Goal: Task Accomplishment & Management: Use online tool/utility

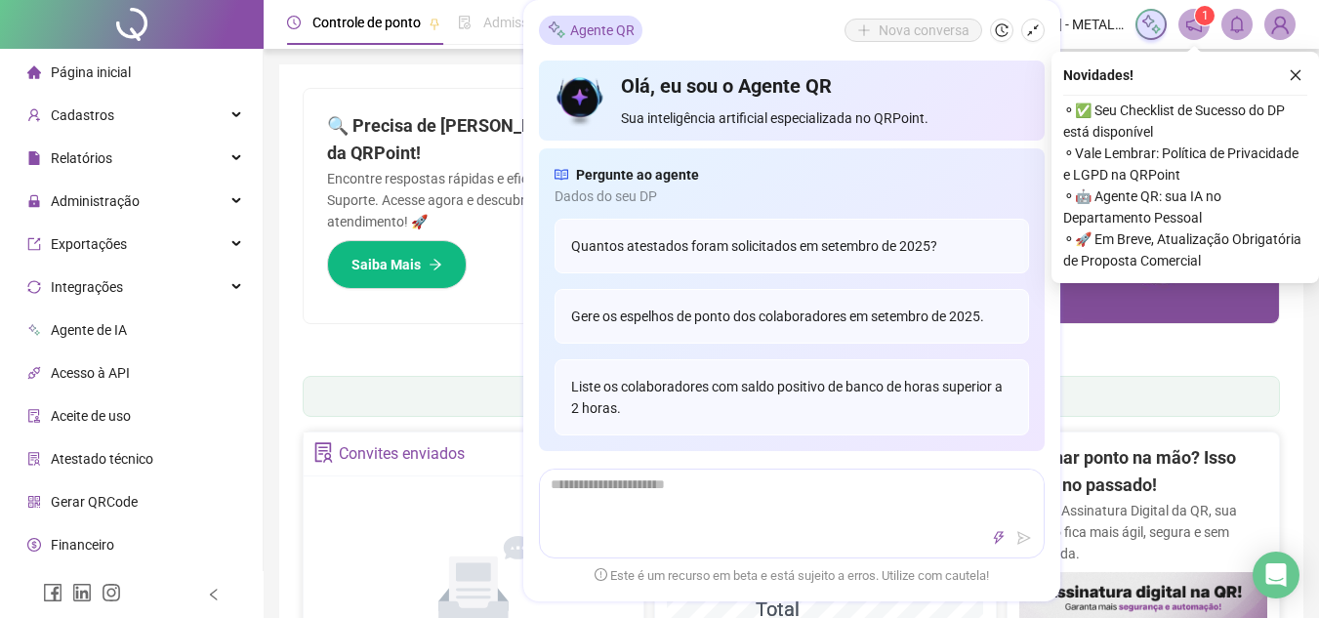
click at [723, 32] on div "Agente QR Nova conversa" at bounding box center [792, 30] width 506 height 29
click at [1294, 68] on icon "close" at bounding box center [1296, 75] width 14 height 14
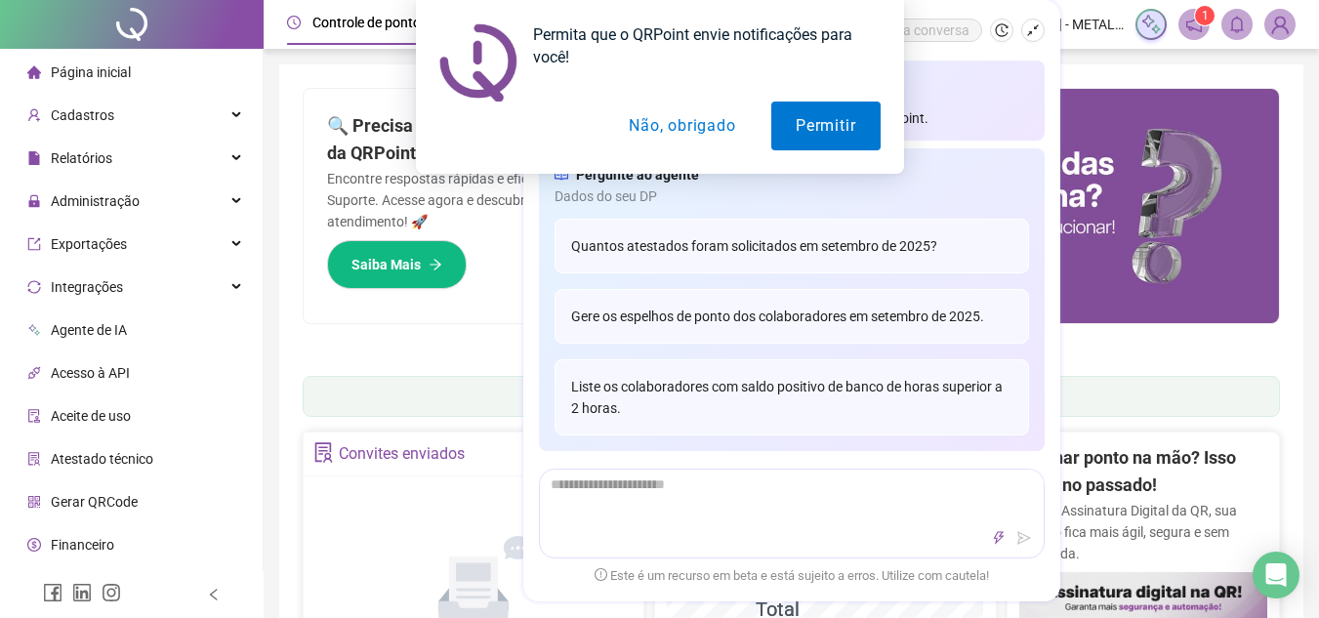
click at [109, 127] on div "Permita que o QRPoint envie notificações para você! Permitir Não, obrigado" at bounding box center [659, 87] width 1319 height 174
click at [700, 144] on button "Não, obrigado" at bounding box center [681, 126] width 155 height 49
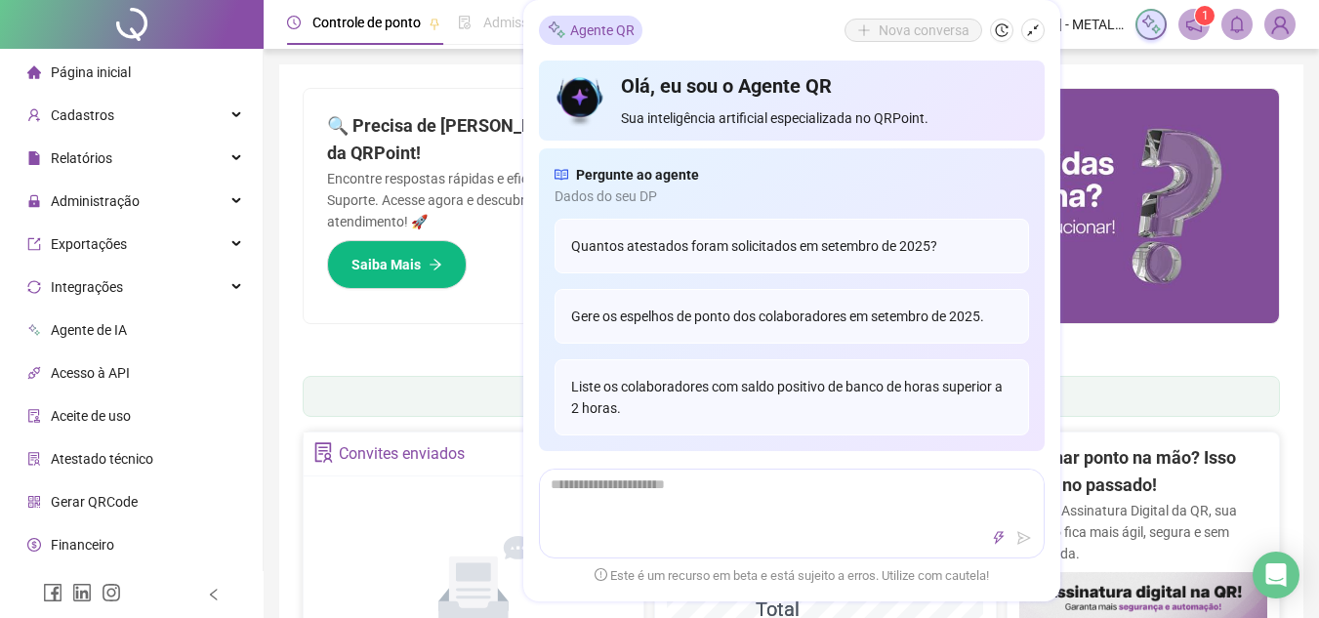
click at [67, 179] on ul "Página inicial Cadastros Relatórios Administração Exportações Integrações Agent…" at bounding box center [132, 351] width 264 height 605
click at [86, 156] on span "Relatórios" at bounding box center [82, 158] width 62 height 16
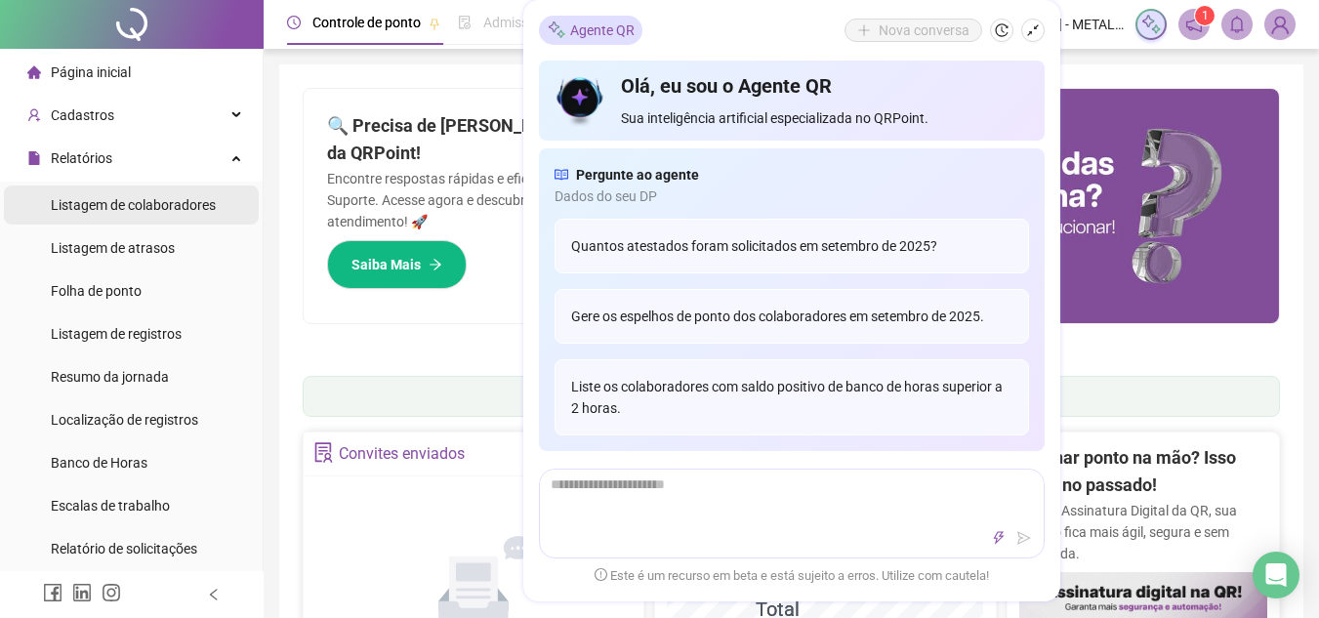
click at [175, 213] on span "Listagem de colaboradores" at bounding box center [133, 205] width 165 height 16
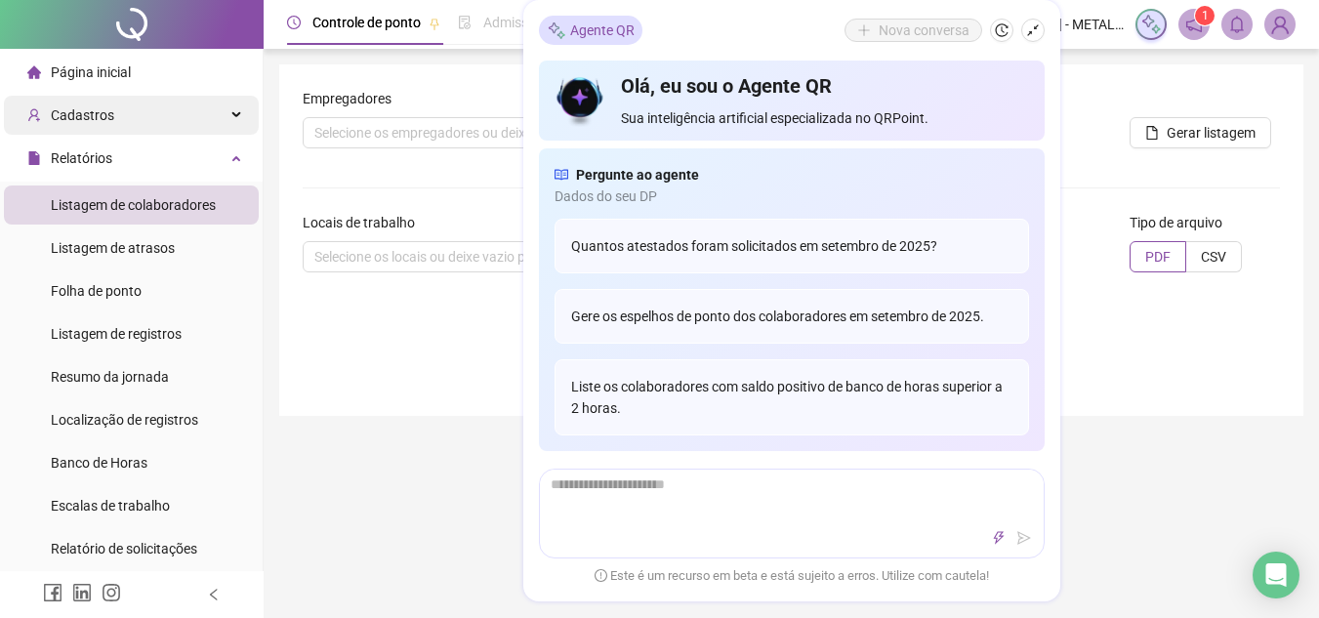
click at [157, 124] on div "Cadastros" at bounding box center [131, 115] width 255 height 39
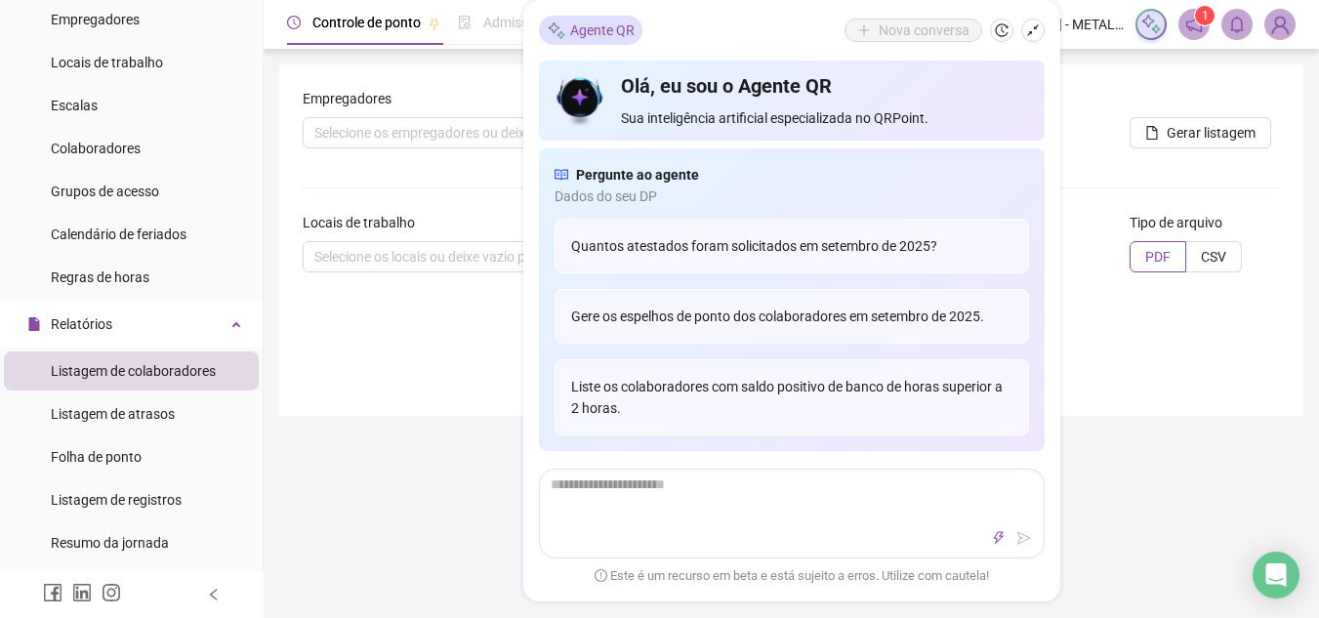
scroll to position [195, 0]
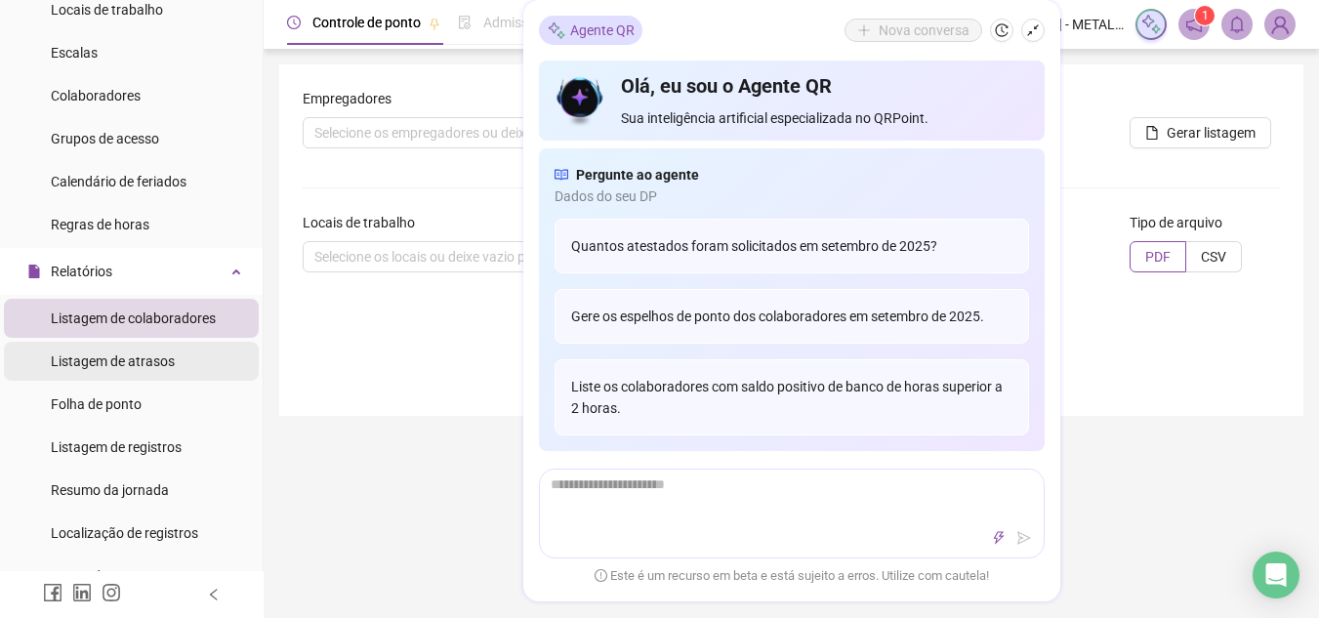
click at [116, 362] on span "Listagem de atrasos" at bounding box center [113, 361] width 124 height 16
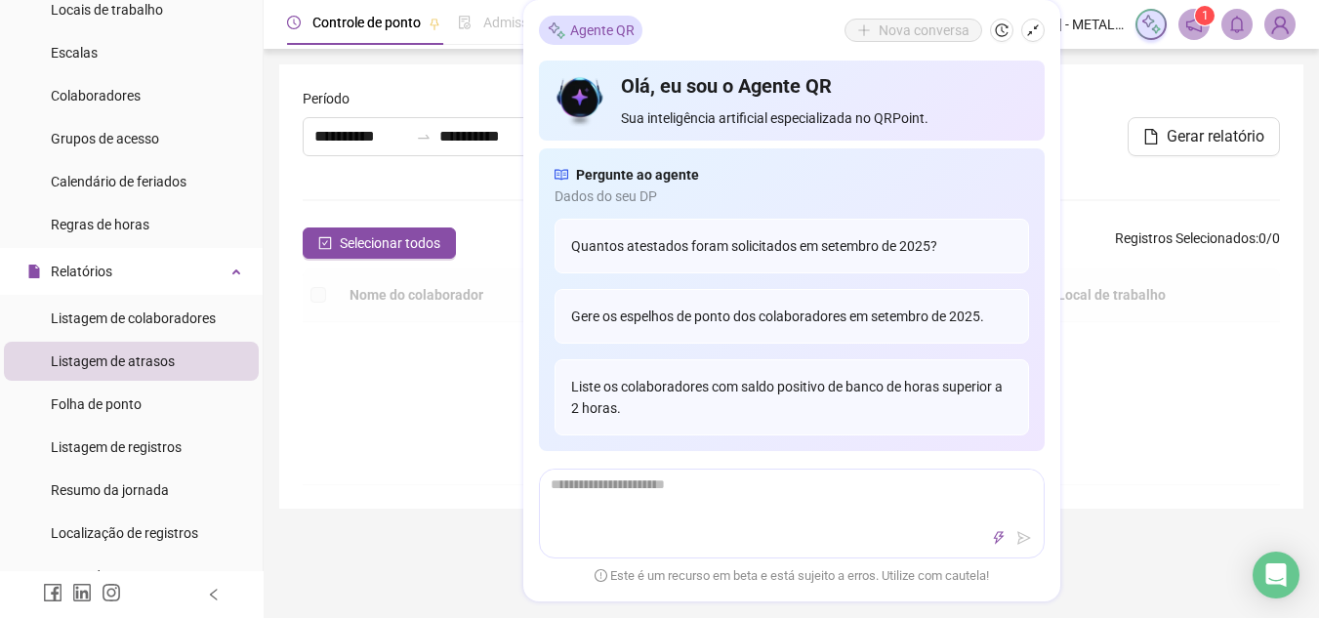
type input "**********"
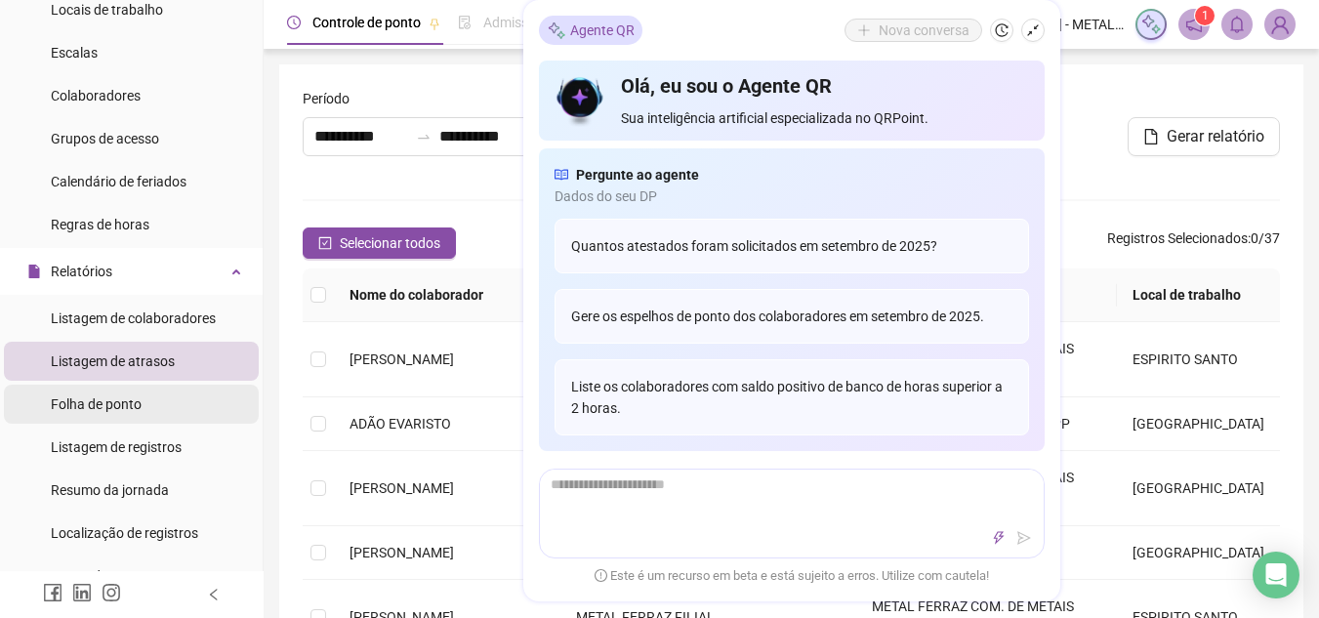
click at [115, 396] on span "Folha de ponto" at bounding box center [96, 404] width 91 height 16
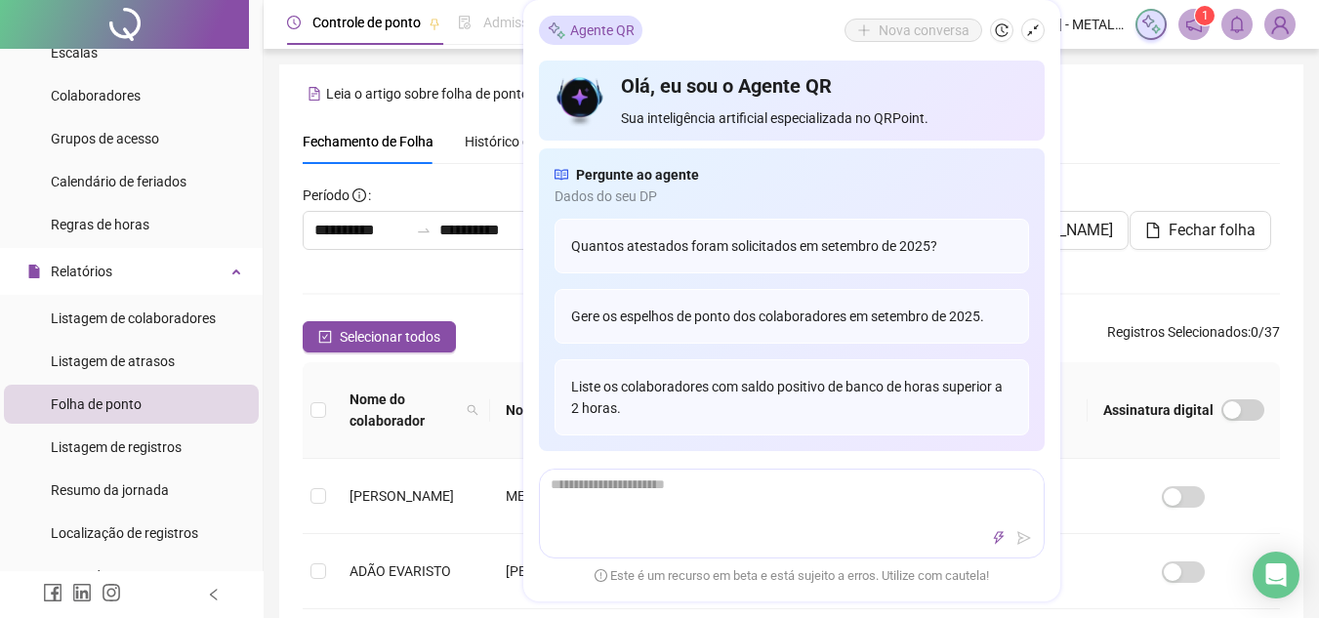
scroll to position [91, 0]
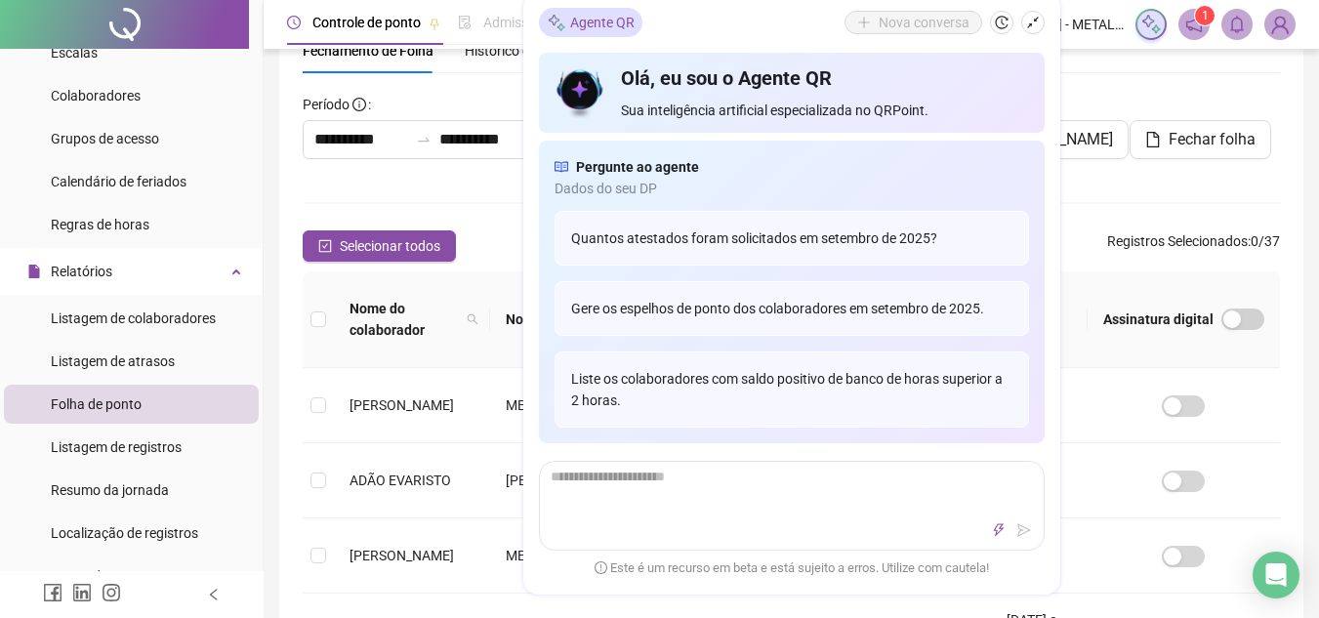
click at [1089, 84] on div "**********" at bounding box center [791, 626] width 977 height 1197
click at [116, 280] on div "Relatórios" at bounding box center [131, 271] width 255 height 39
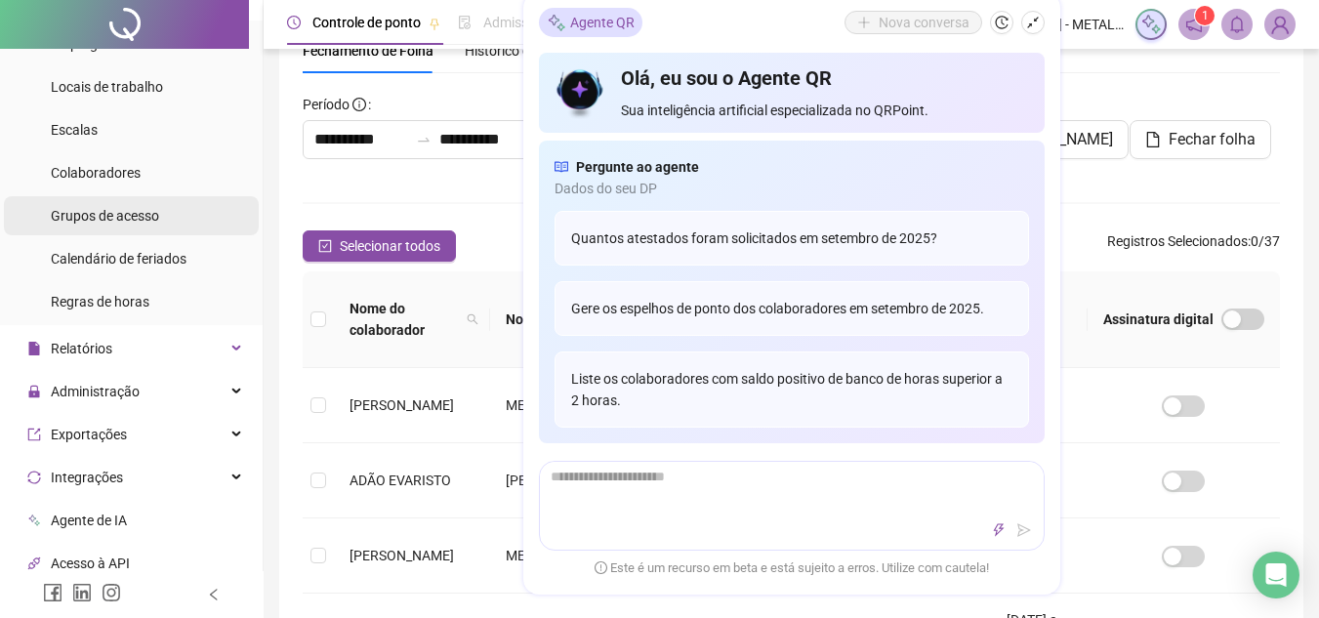
scroll to position [0, 0]
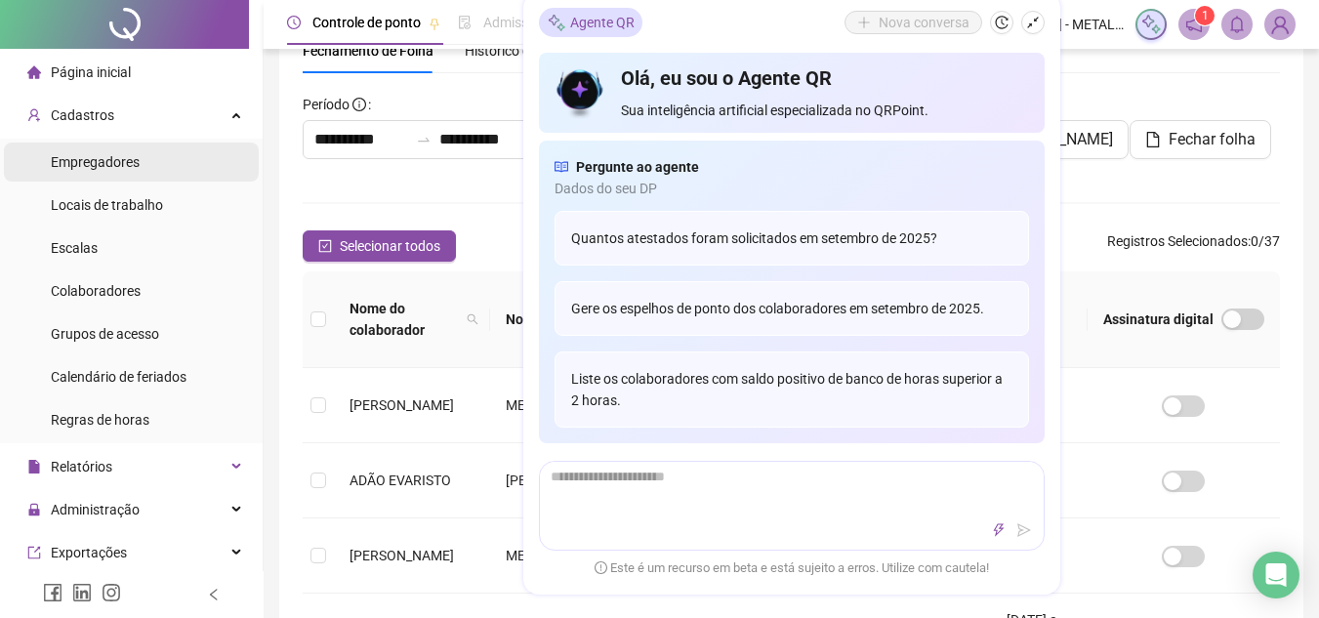
click at [79, 147] on div "Empregadores" at bounding box center [95, 162] width 89 height 39
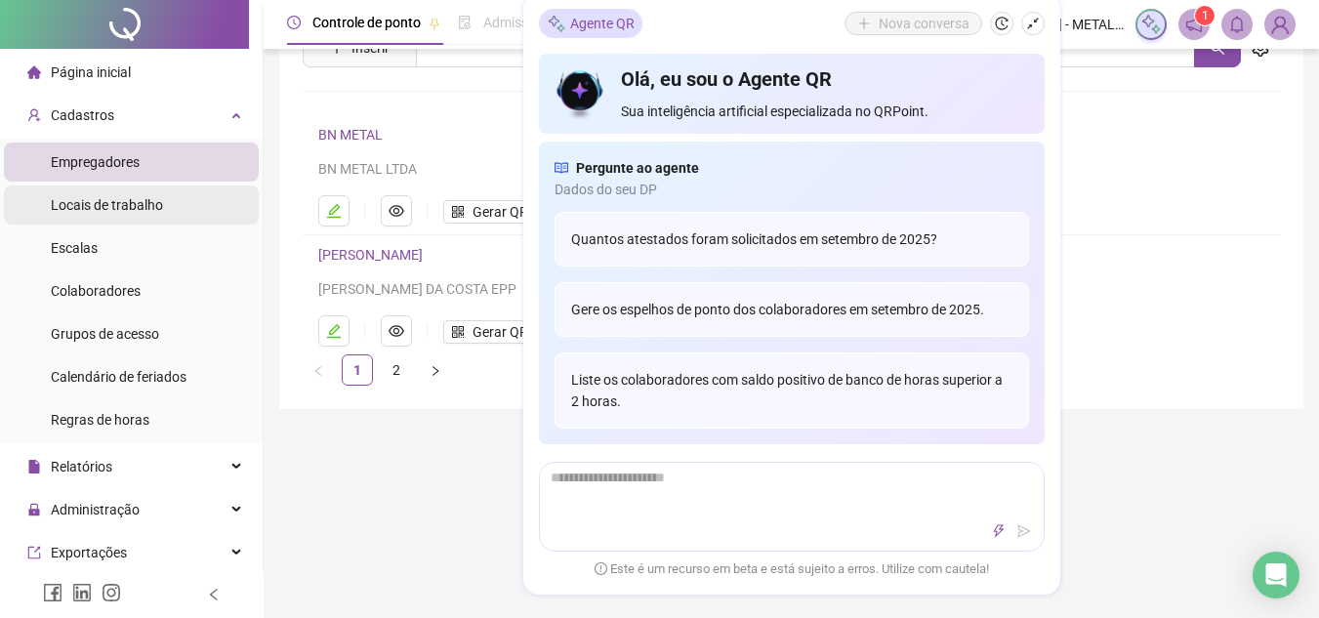
click at [73, 204] on span "Locais de trabalho" at bounding box center [107, 205] width 112 height 16
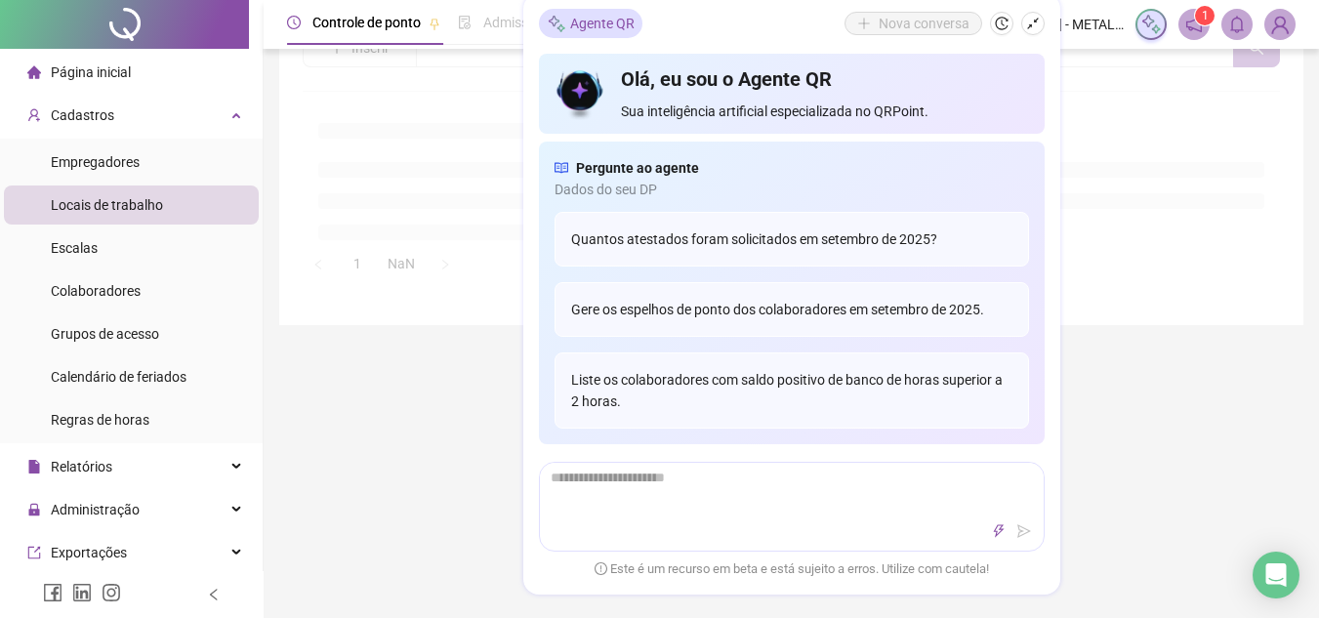
click at [109, 140] on ul "Empregadores Locais de trabalho Escalas Colaboradores Grupos de acesso Calendár…" at bounding box center [131, 291] width 263 height 305
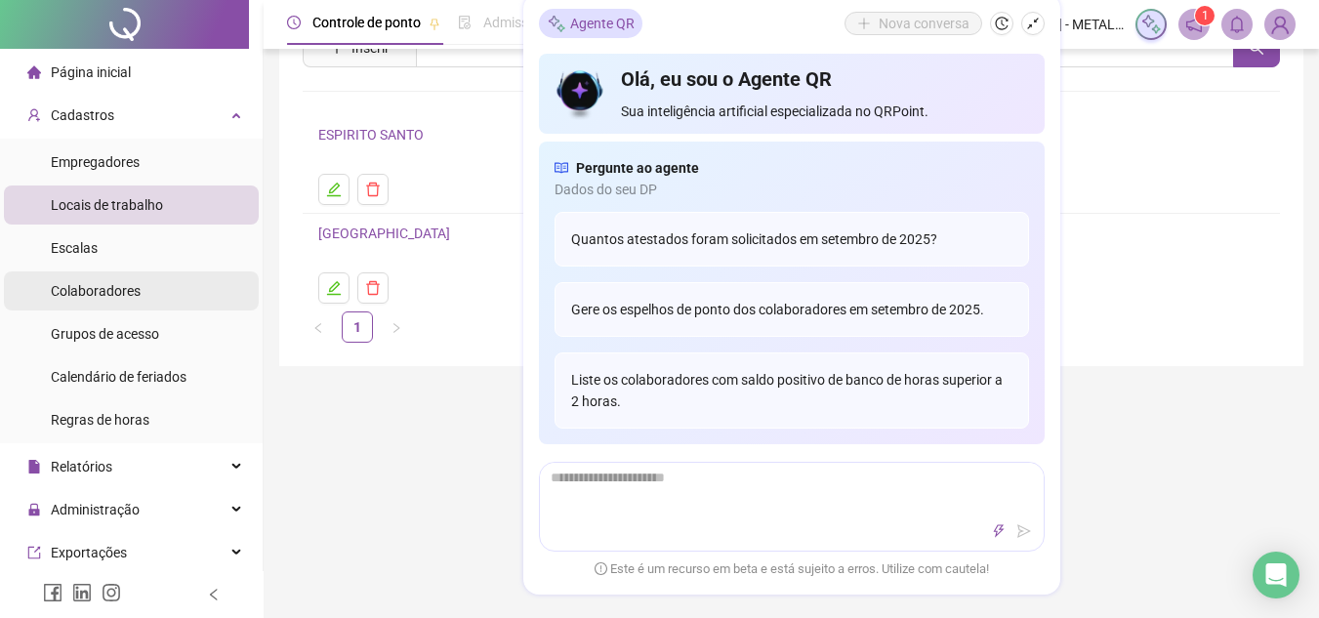
click at [90, 293] on span "Colaboradores" at bounding box center [96, 291] width 90 height 16
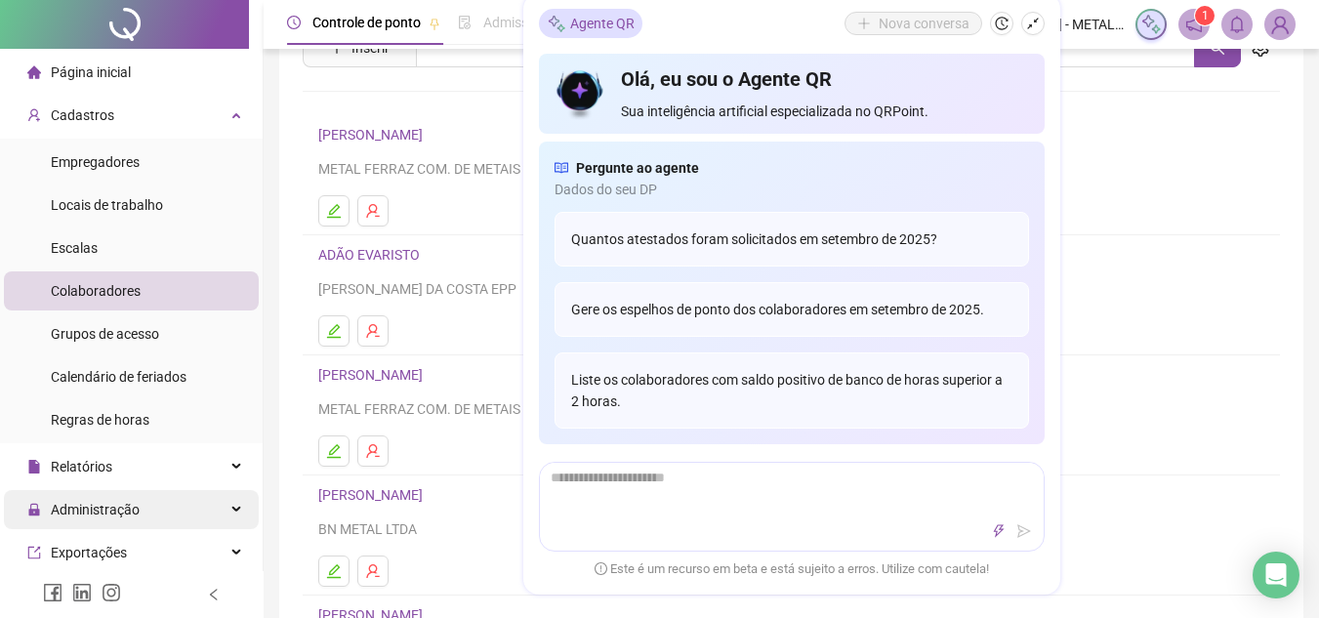
click at [93, 506] on span "Administração" at bounding box center [95, 510] width 89 height 16
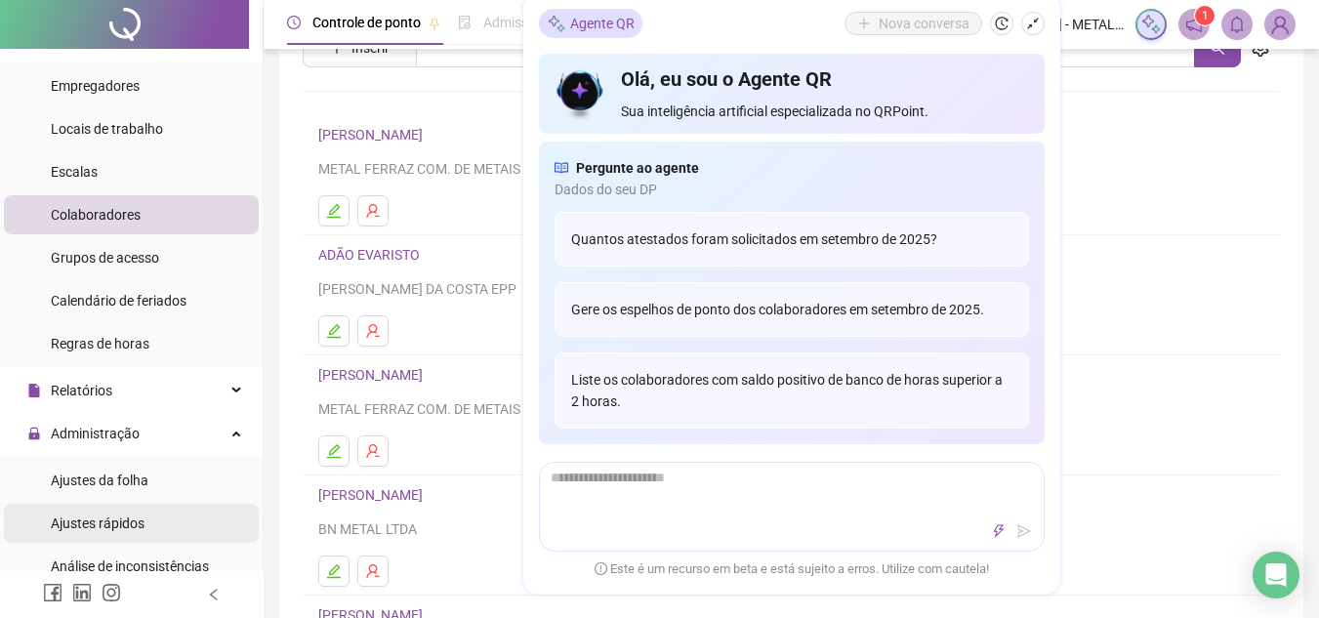
scroll to position [195, 0]
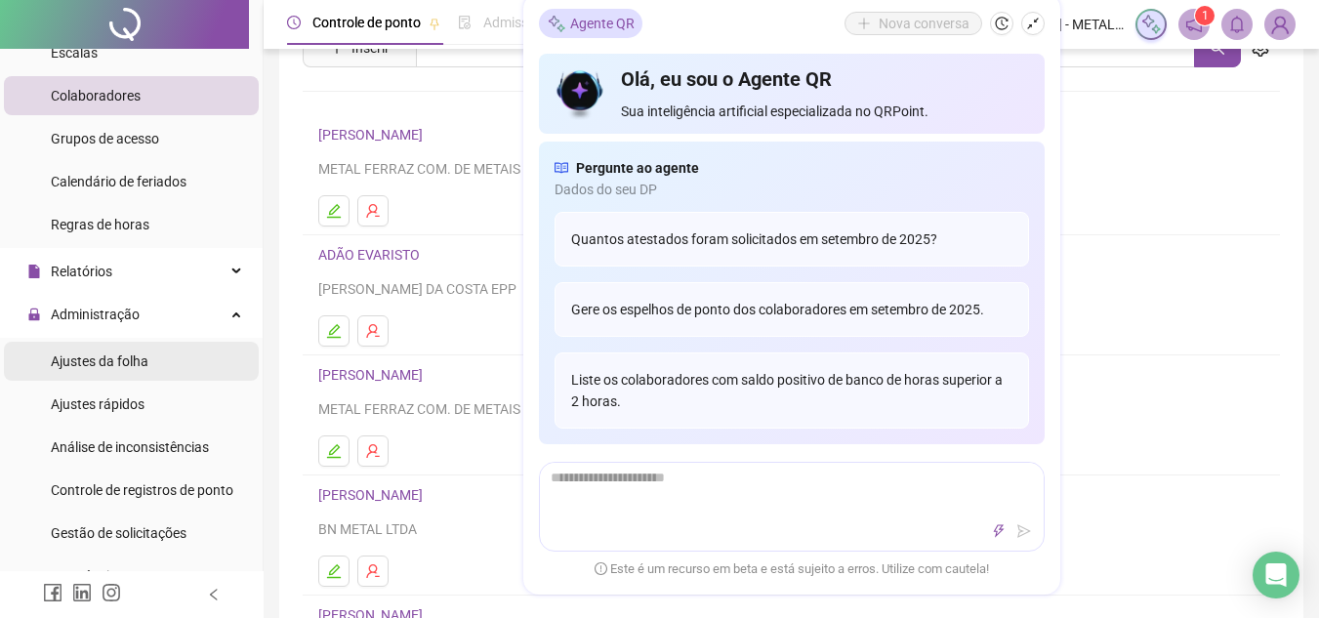
click at [127, 355] on span "Ajustes da folha" at bounding box center [100, 361] width 98 height 16
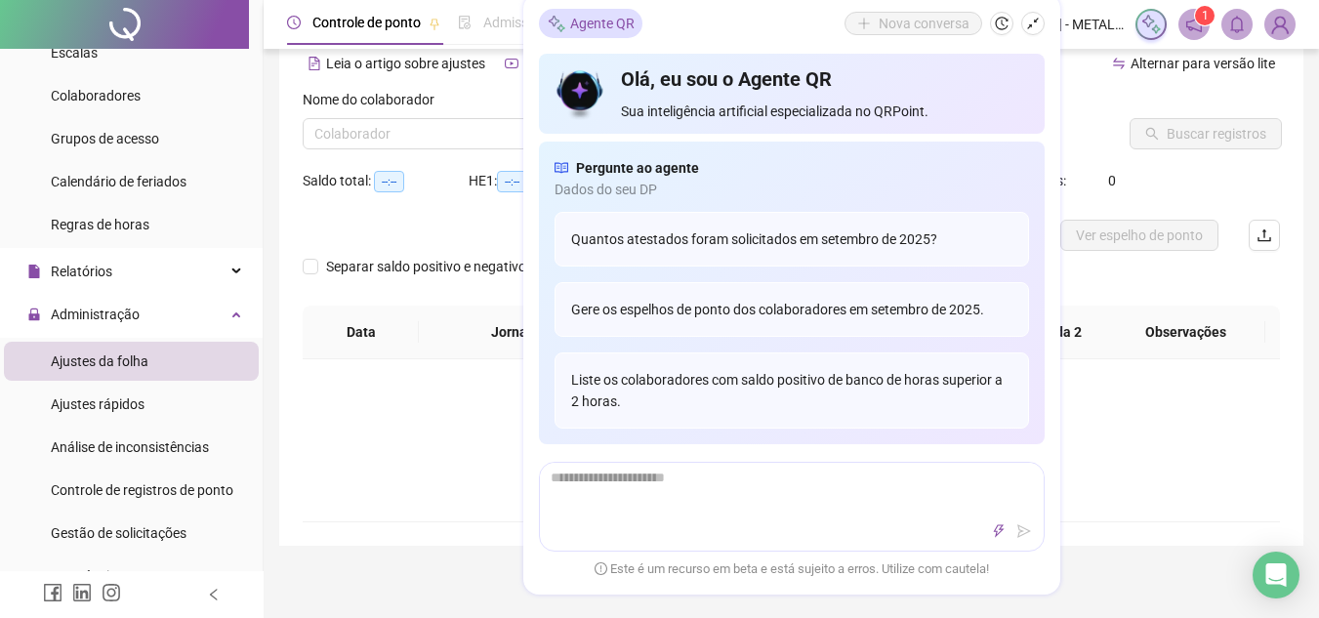
type input "**********"
click at [644, 25] on div "Agente QR Nova conversa" at bounding box center [792, 23] width 506 height 29
click at [1027, 15] on button "button" at bounding box center [1032, 23] width 23 height 23
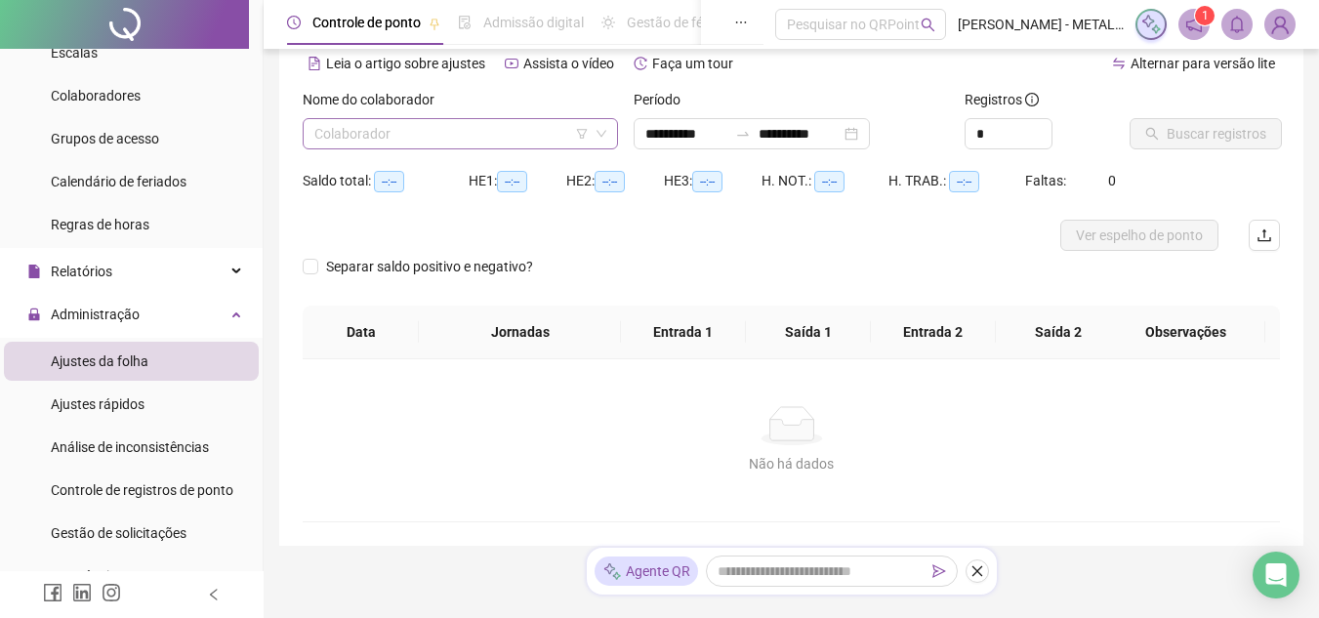
click at [477, 135] on input "search" at bounding box center [451, 133] width 274 height 29
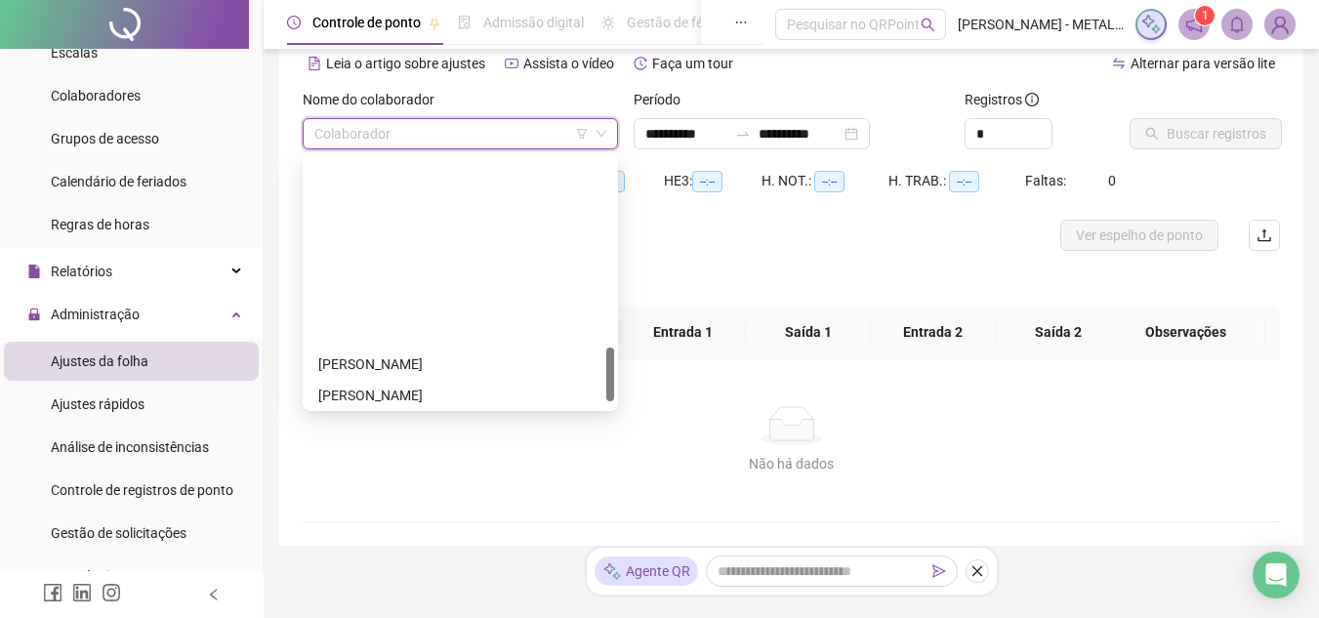
scroll to position [879, 0]
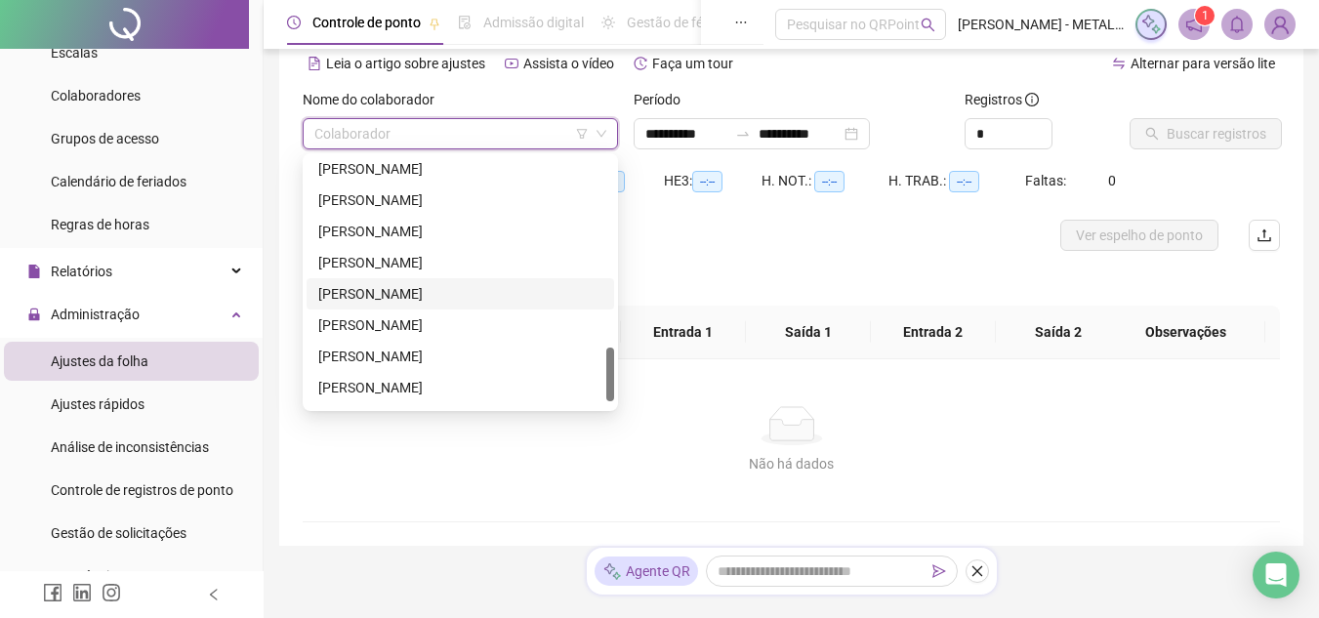
click at [454, 302] on div "[PERSON_NAME]" at bounding box center [460, 293] width 284 height 21
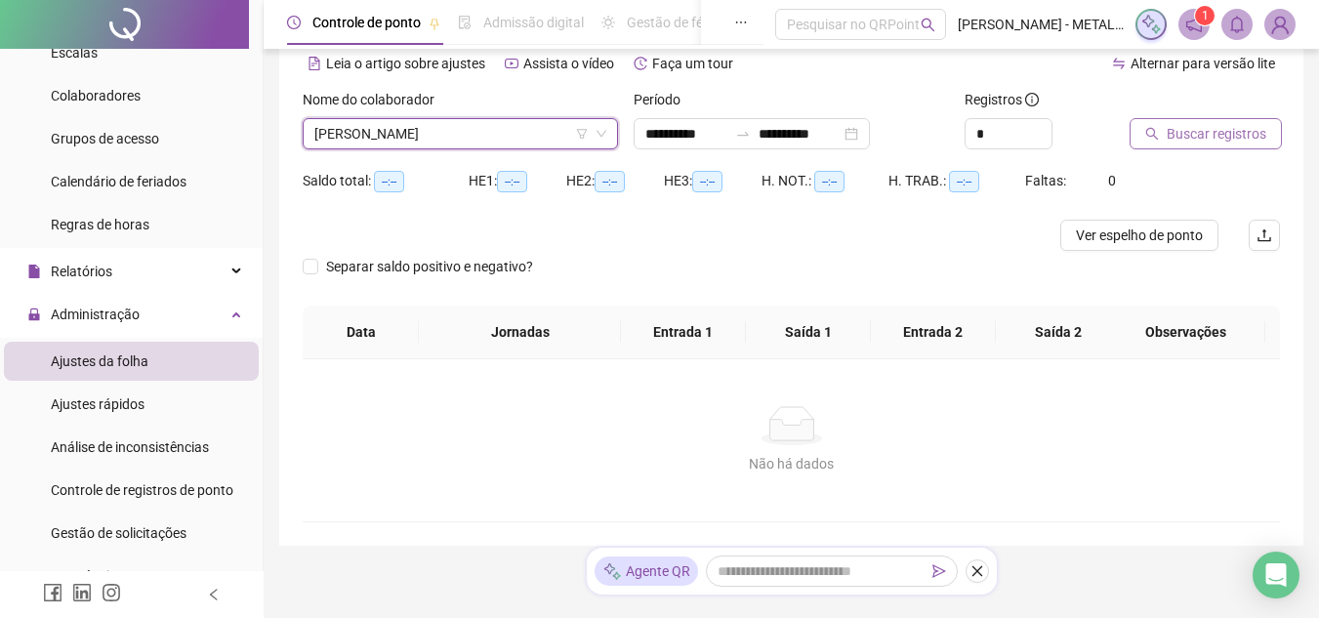
click at [1196, 125] on span "Buscar registros" at bounding box center [1217, 133] width 100 height 21
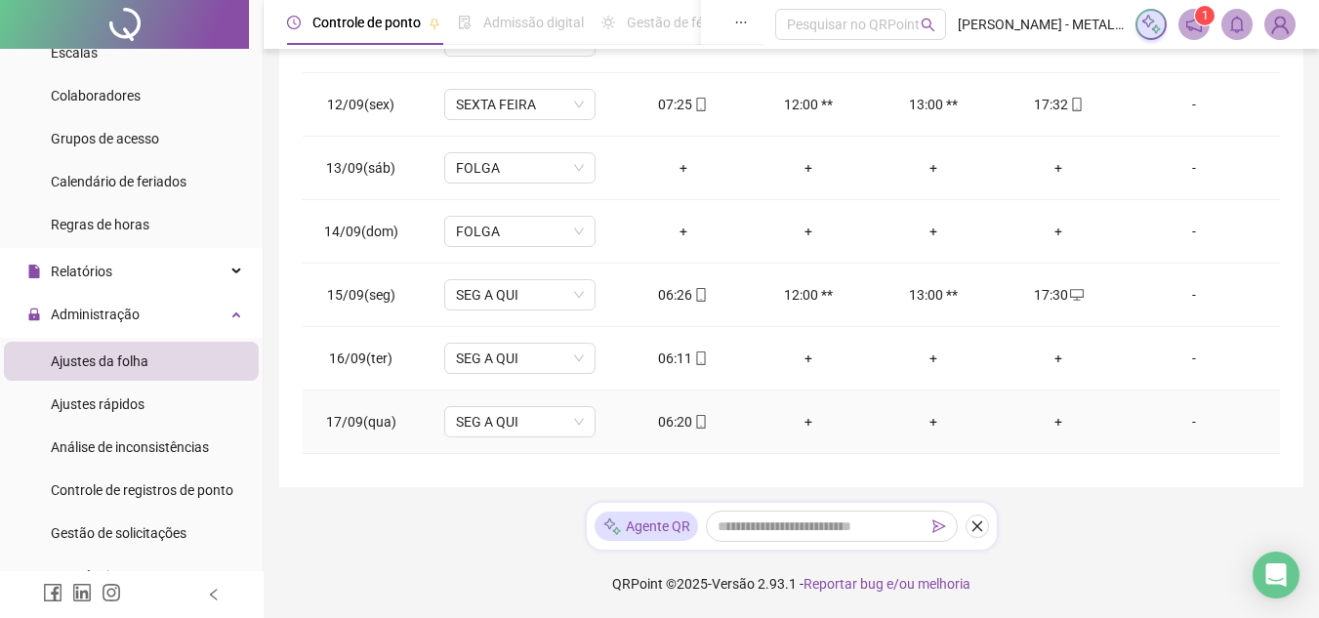
scroll to position [628, 0]
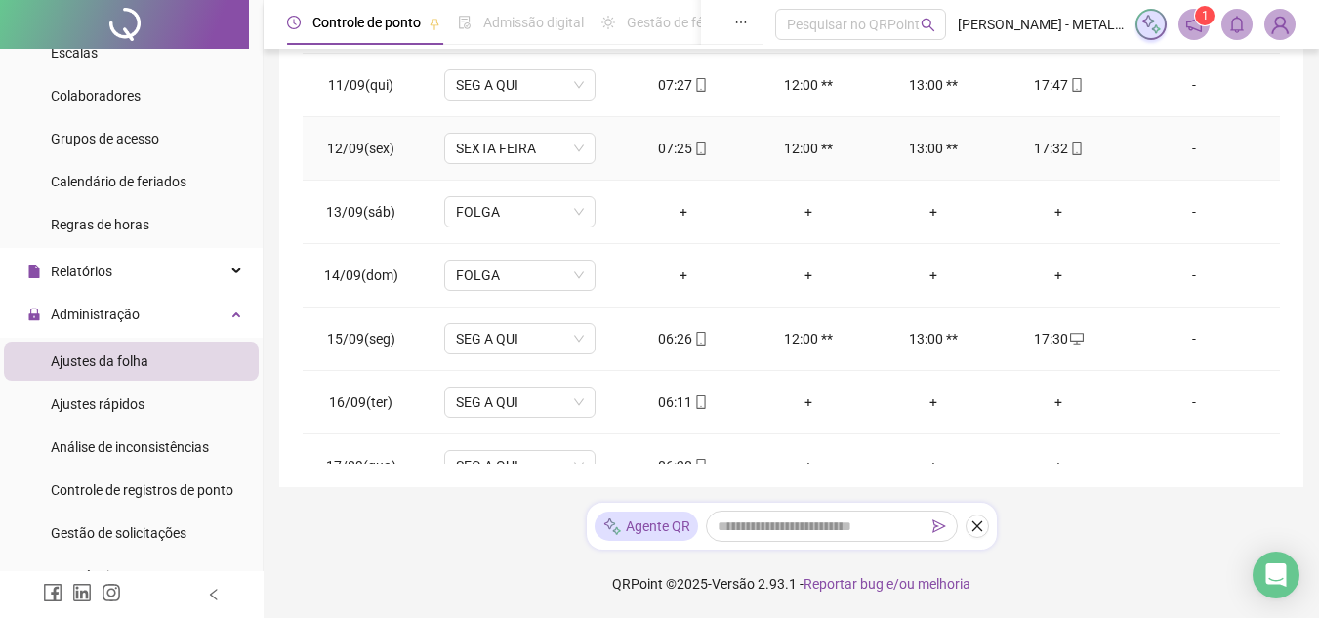
click at [1070, 147] on icon "mobile" at bounding box center [1077, 149] width 14 height 14
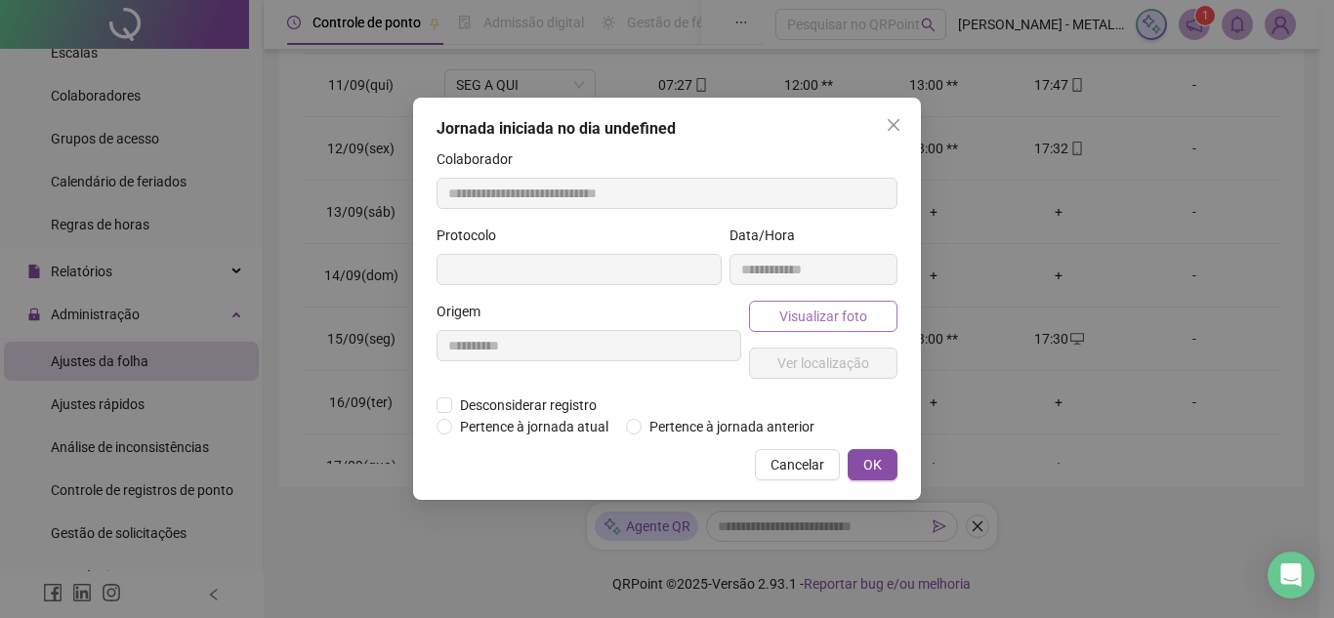
click at [844, 308] on span "Visualizar foto" at bounding box center [823, 316] width 88 height 21
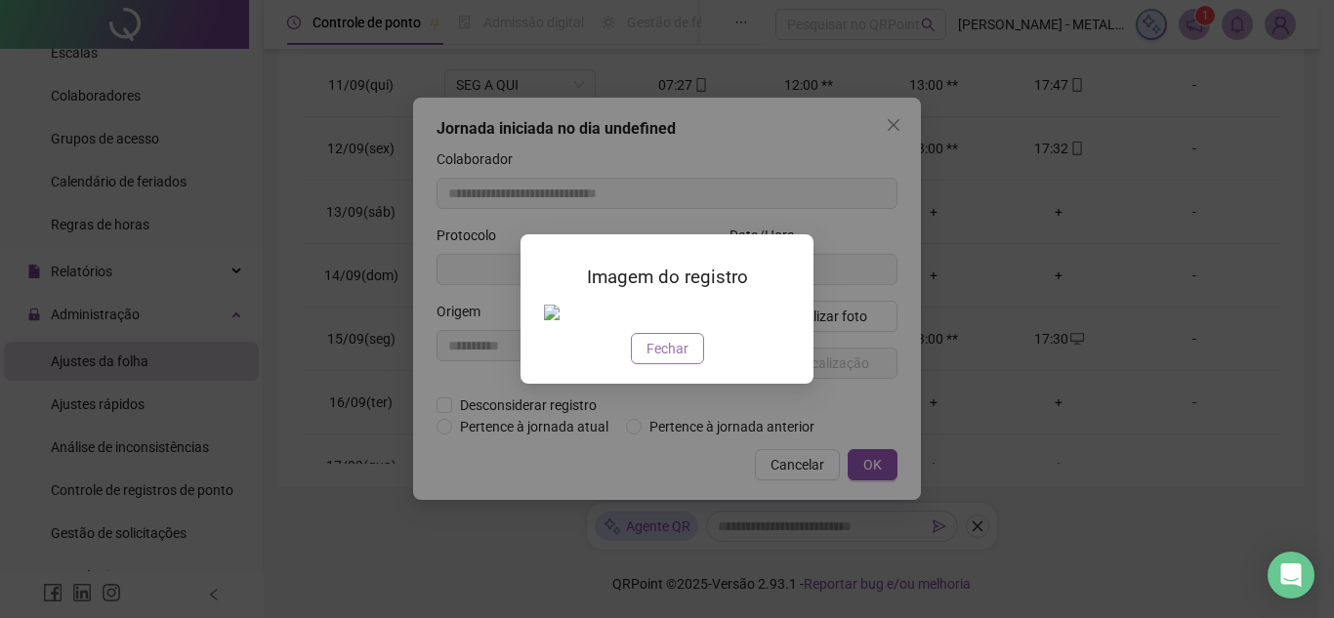
type input "**********"
click at [644, 341] on button "Fechar" at bounding box center [667, 348] width 73 height 31
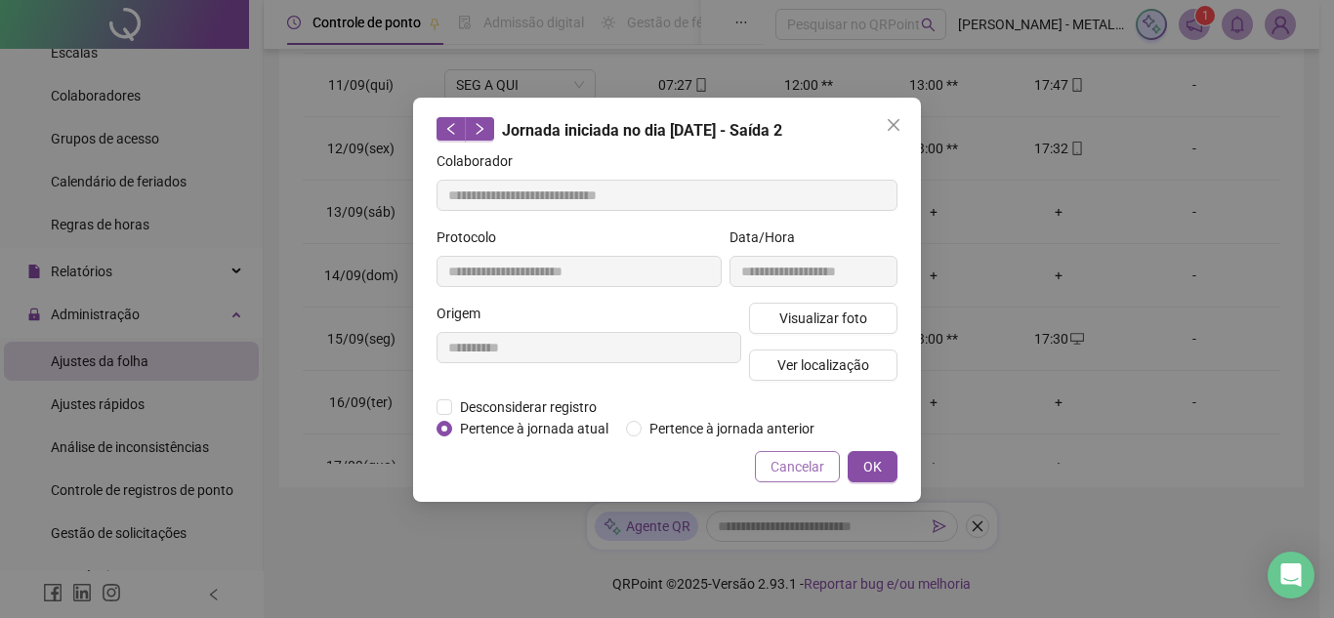
click at [788, 460] on span "Cancelar" at bounding box center [797, 466] width 54 height 21
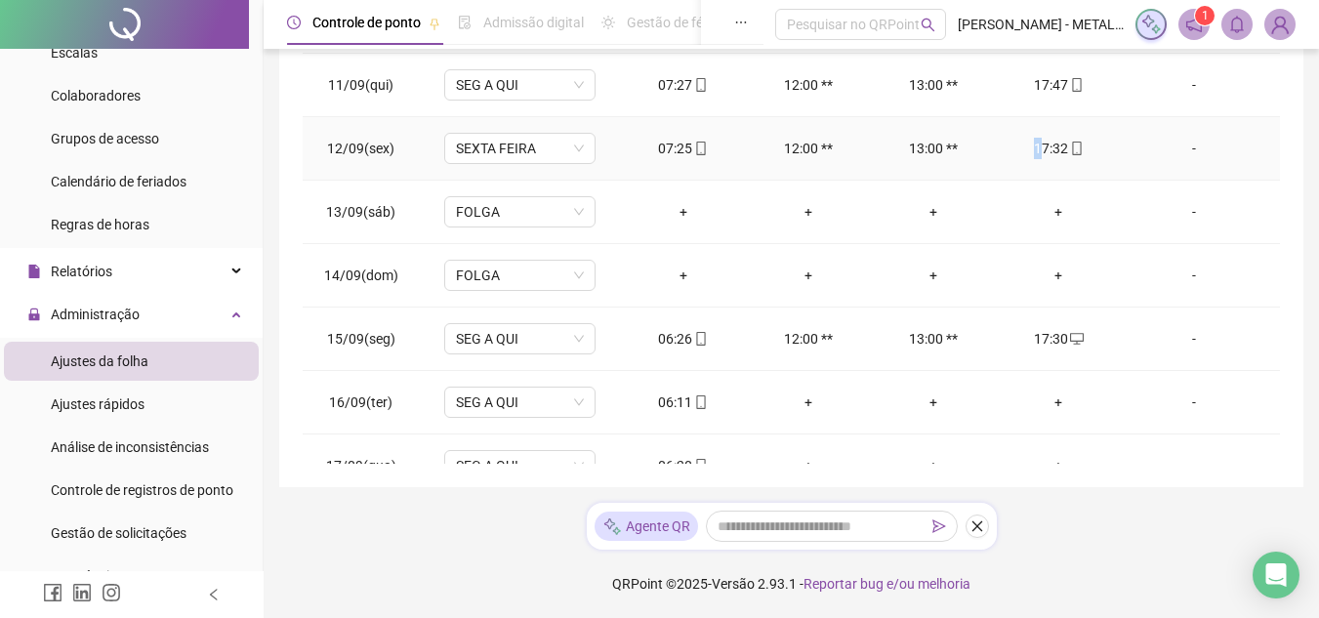
click at [1024, 142] on div "17:32" at bounding box center [1058, 148] width 94 height 21
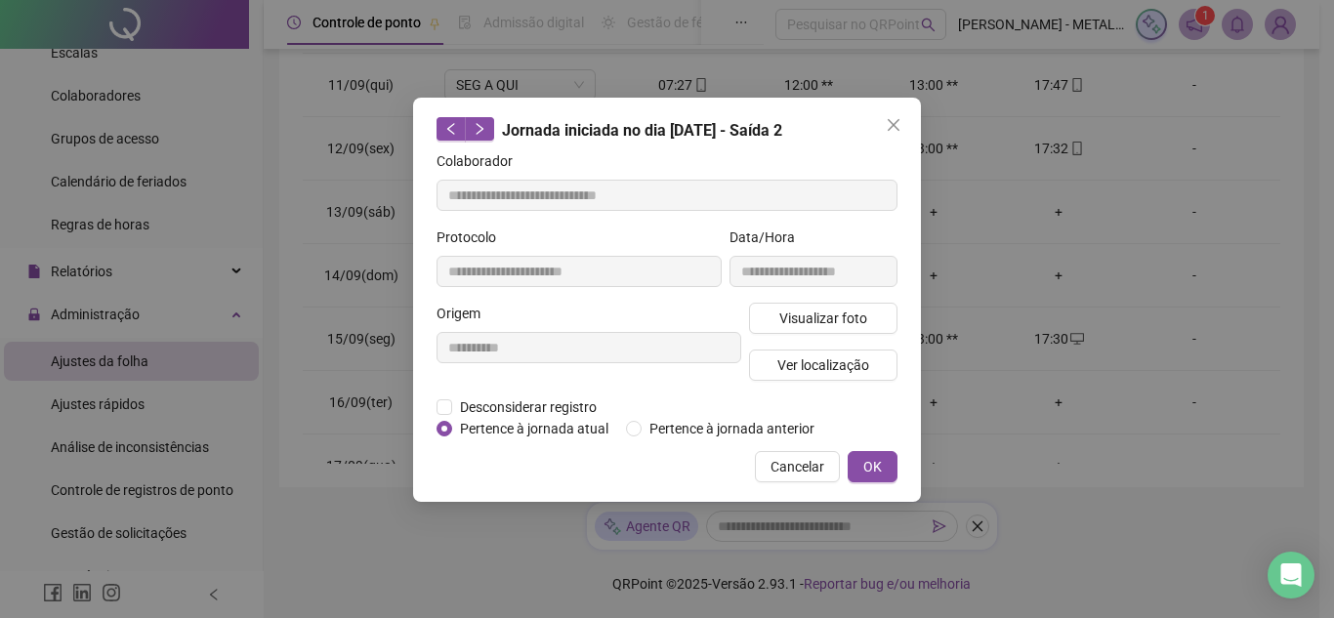
click at [795, 335] on div "Visualizar foto Ver localização" at bounding box center [823, 350] width 156 height 94
click at [795, 328] on button "Visualizar foto" at bounding box center [823, 318] width 148 height 31
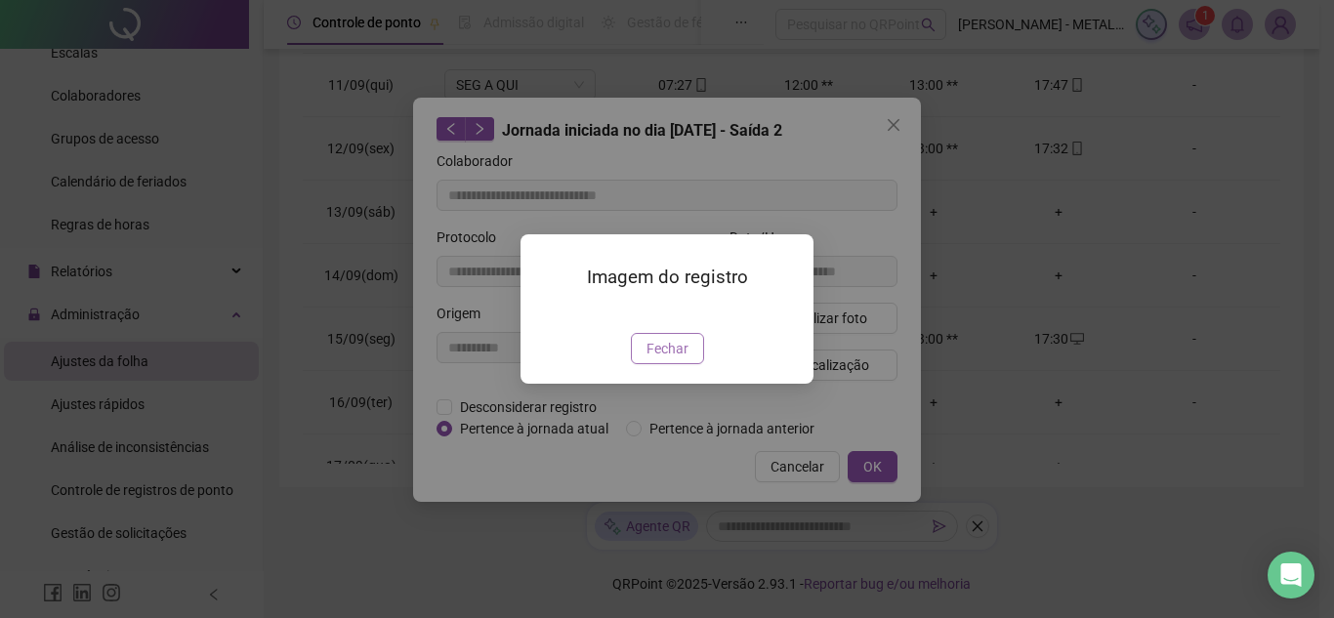
click at [690, 364] on button "Fechar" at bounding box center [667, 348] width 73 height 31
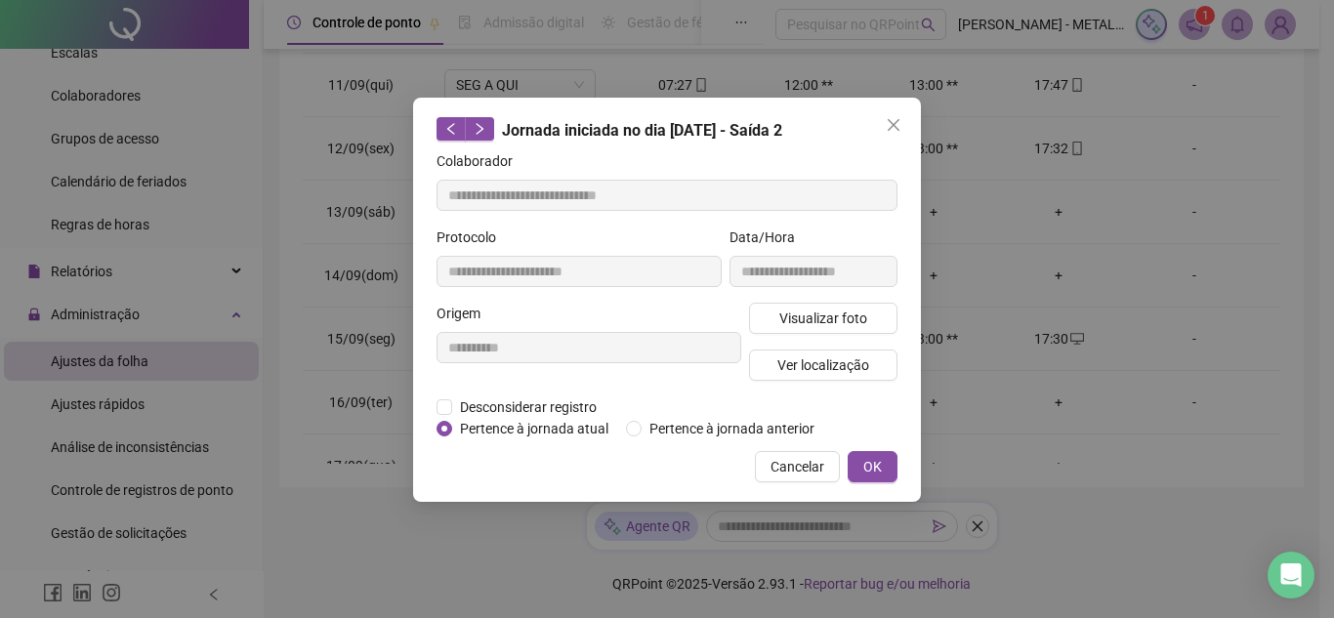
click at [804, 448] on div "**********" at bounding box center [667, 300] width 508 height 404
click at [804, 456] on span "Cancelar" at bounding box center [797, 466] width 54 height 21
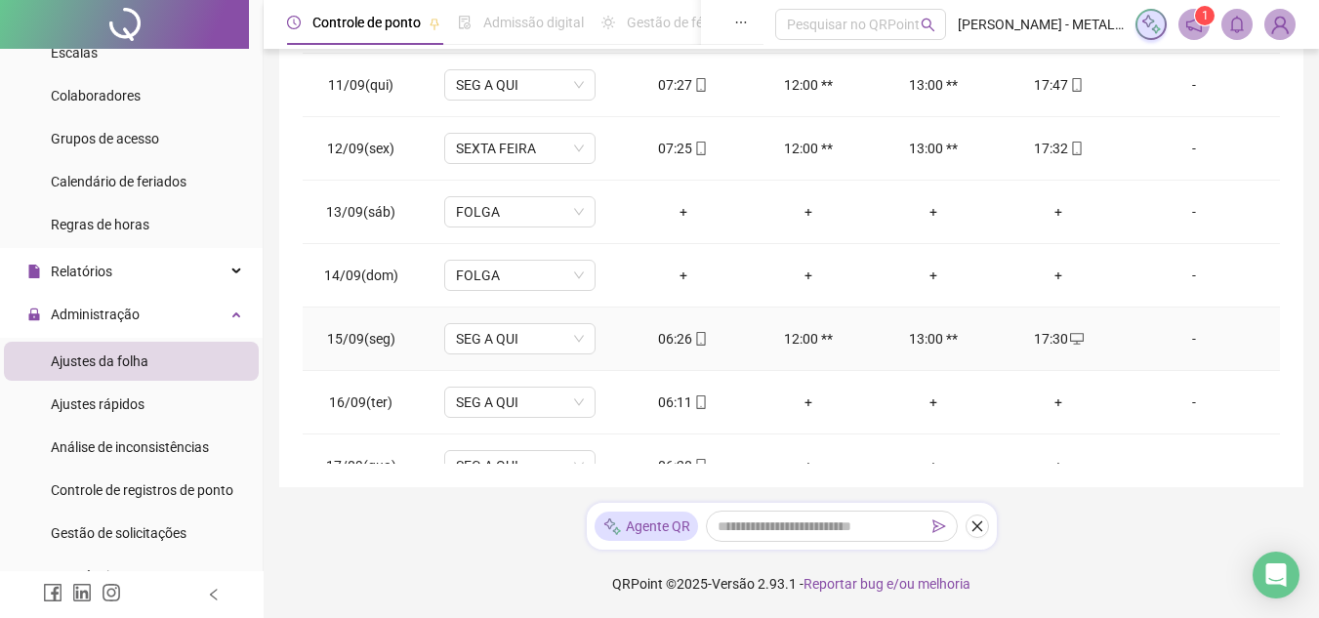
click at [682, 338] on div "06:26" at bounding box center [684, 338] width 94 height 21
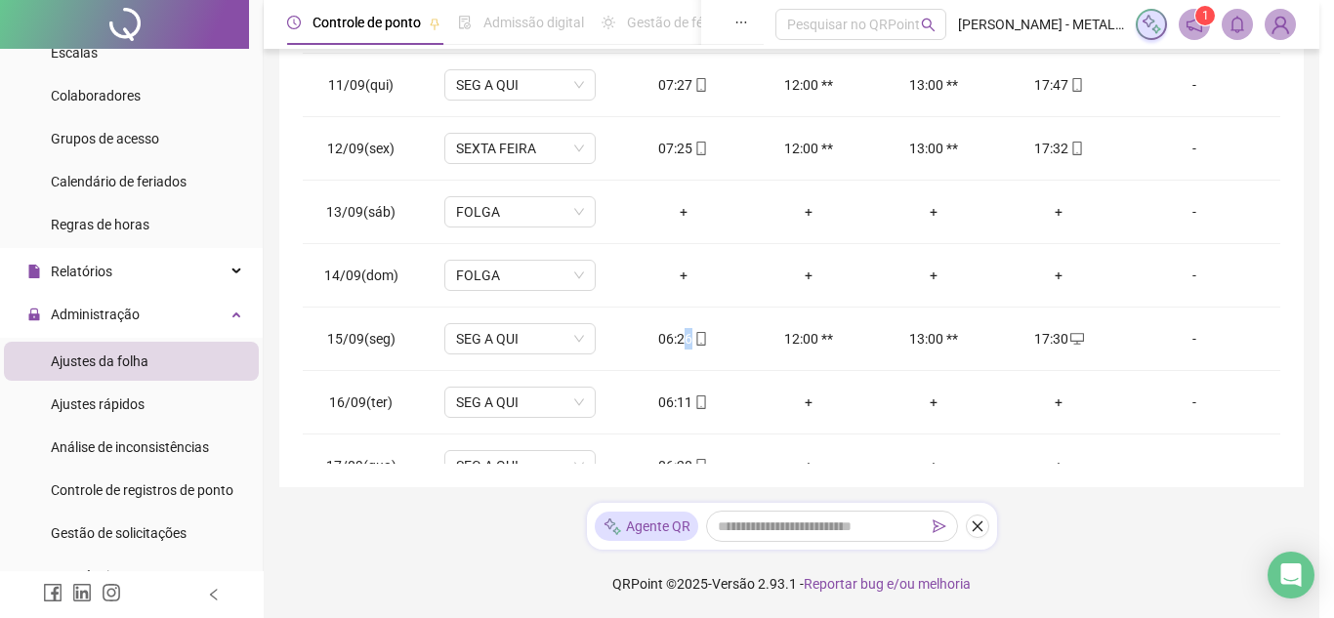
type input "**********"
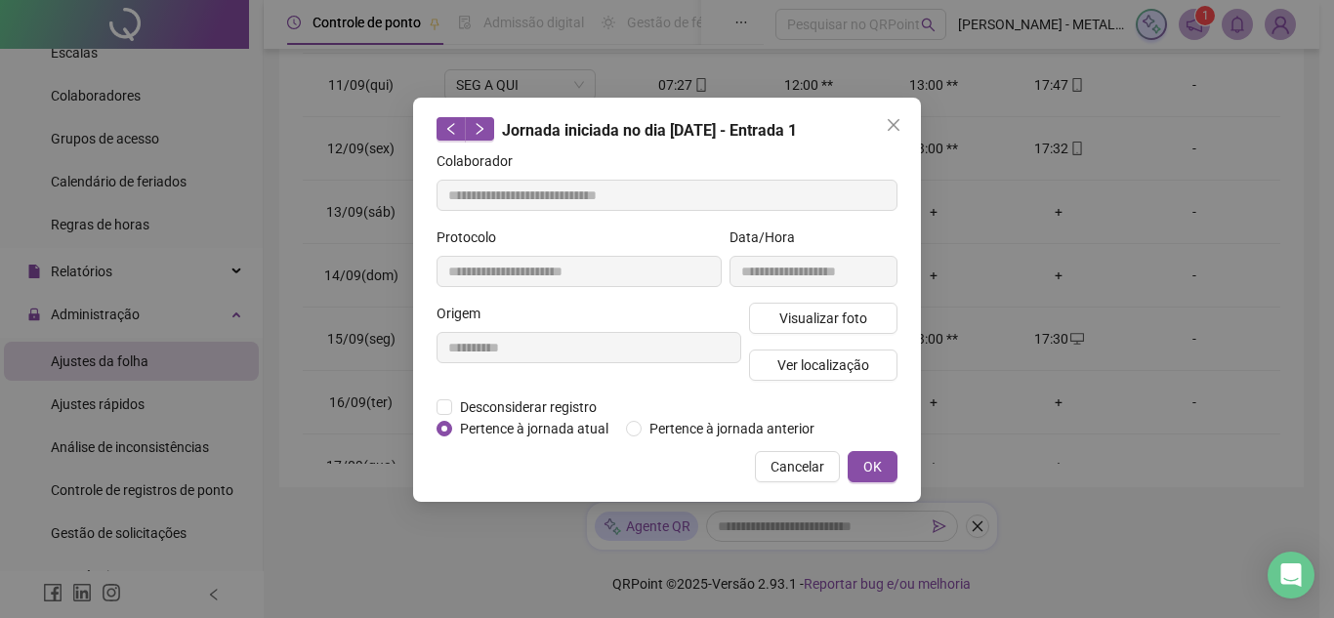
click at [860, 297] on div "**********" at bounding box center [813, 264] width 176 height 76
click at [861, 312] on span "Visualizar foto" at bounding box center [823, 318] width 88 height 21
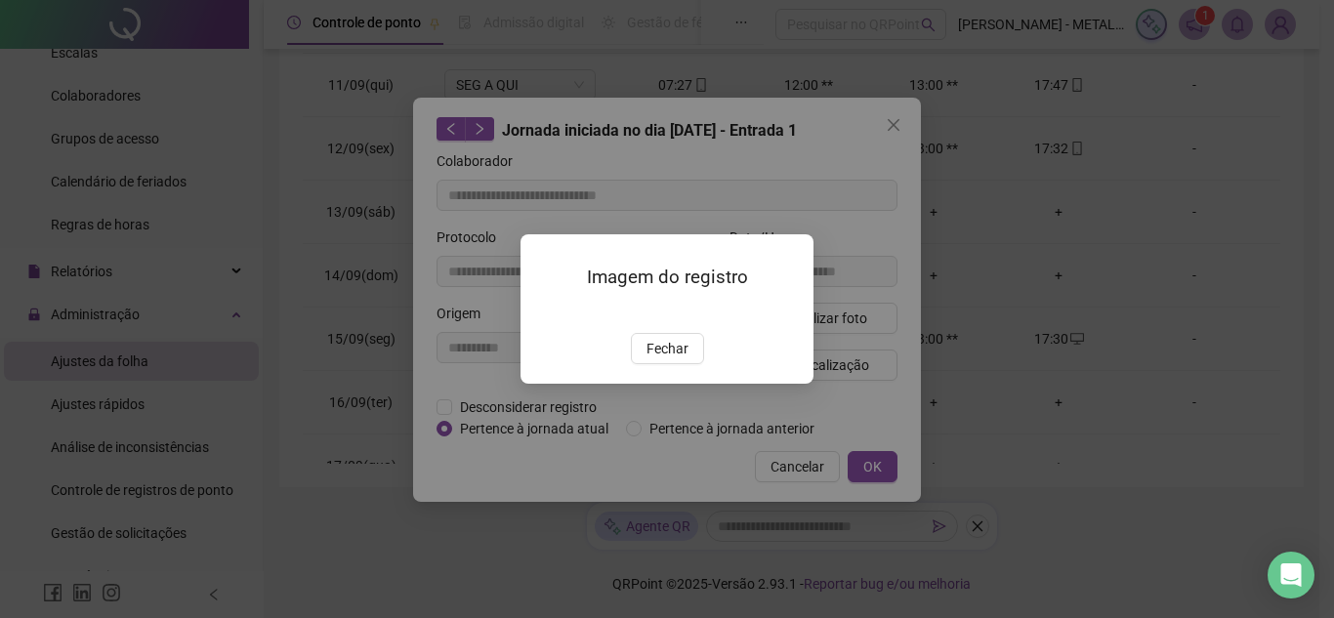
click at [667, 369] on div "Imagem do registro Fechar" at bounding box center [666, 308] width 293 height 149
click at [669, 343] on span "Fechar" at bounding box center [667, 348] width 42 height 21
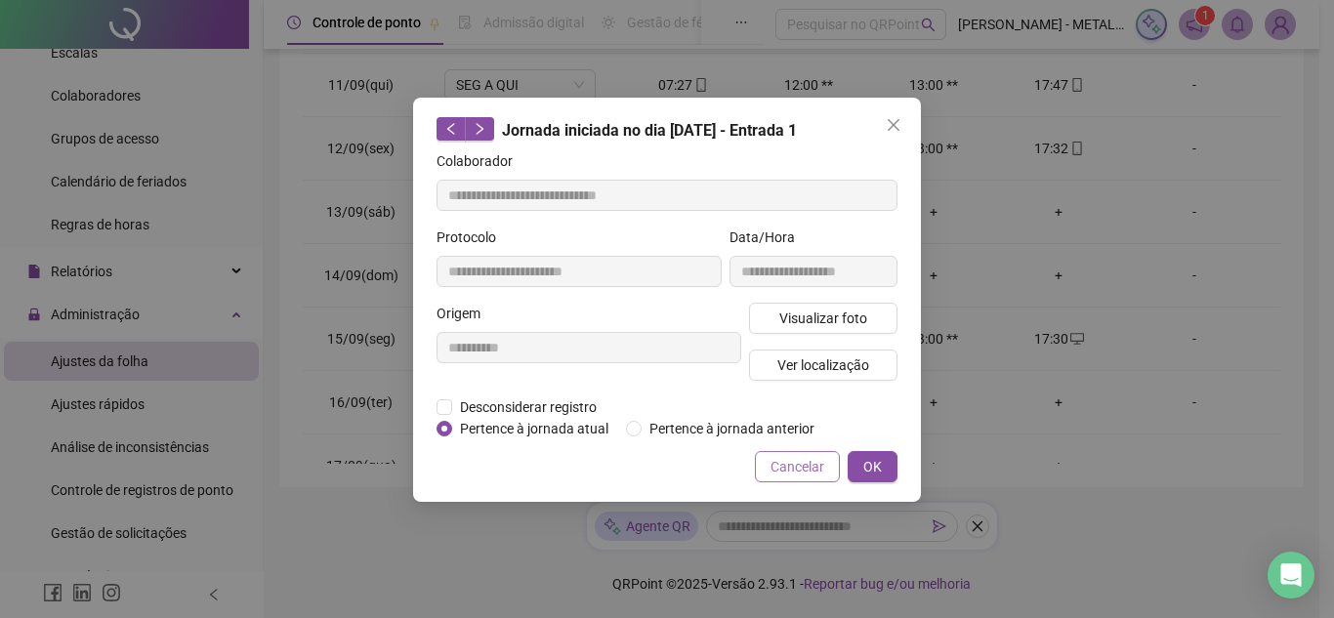
click at [790, 476] on button "Cancelar" at bounding box center [797, 466] width 85 height 31
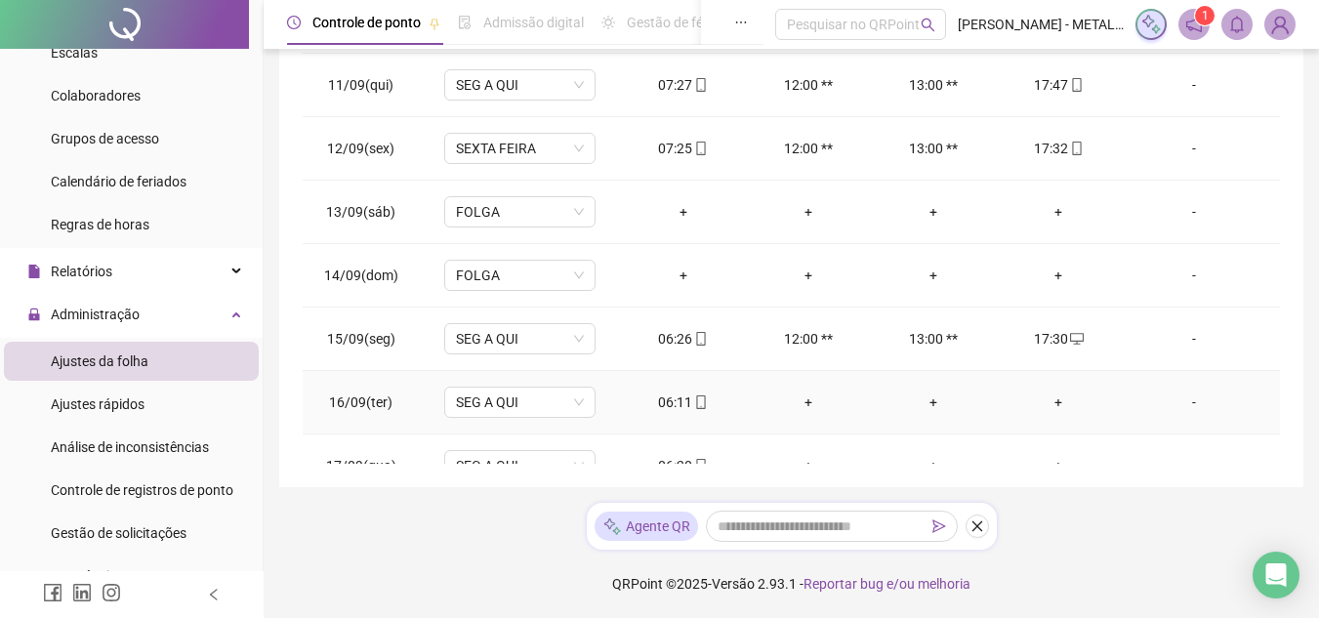
click at [697, 401] on icon "mobile" at bounding box center [701, 402] width 14 height 14
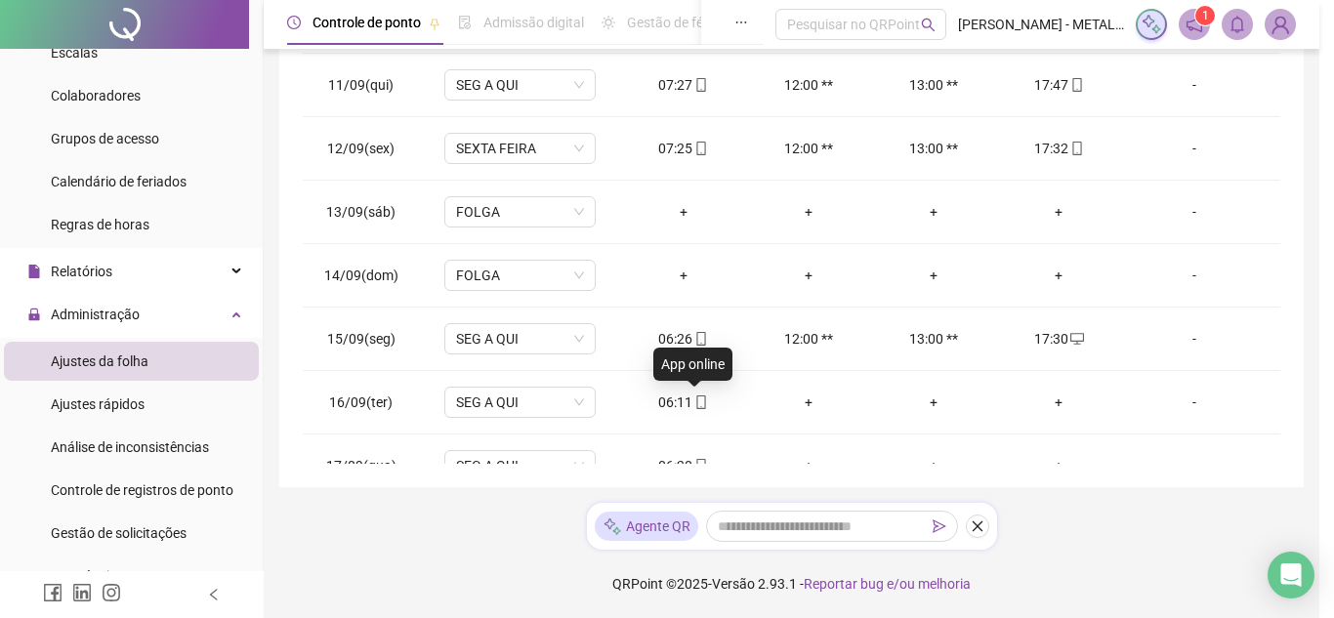
type input "**********"
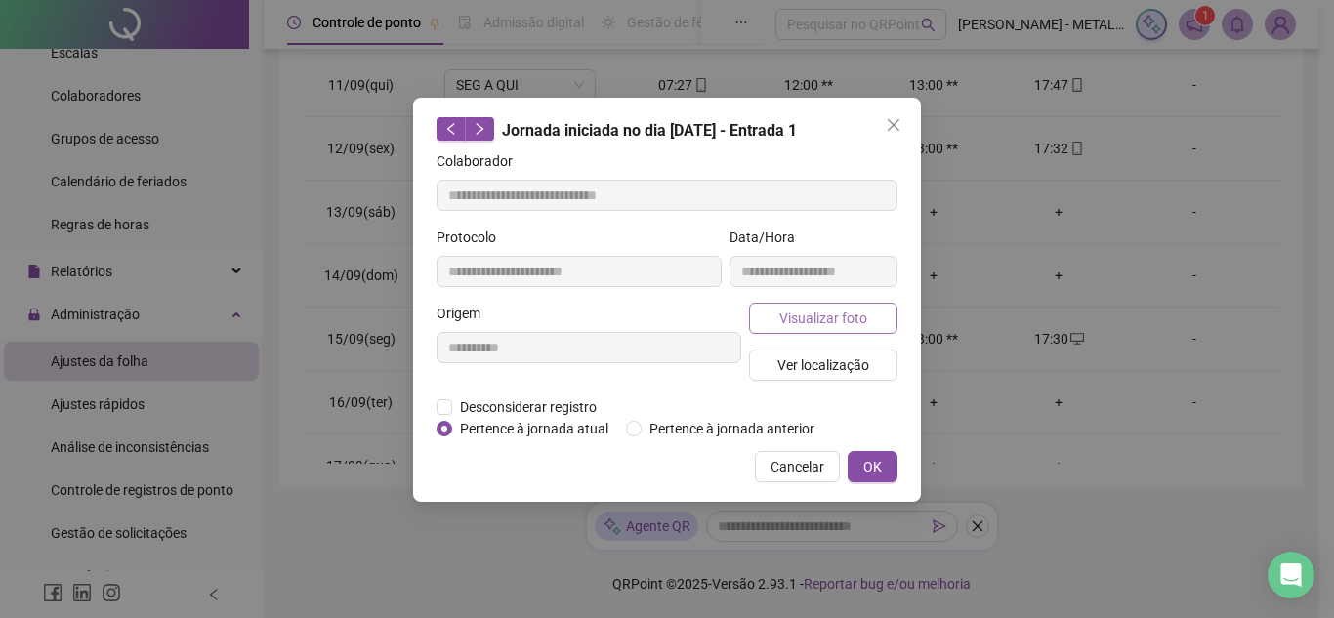
click at [795, 329] on button "Visualizar foto" at bounding box center [823, 318] width 148 height 31
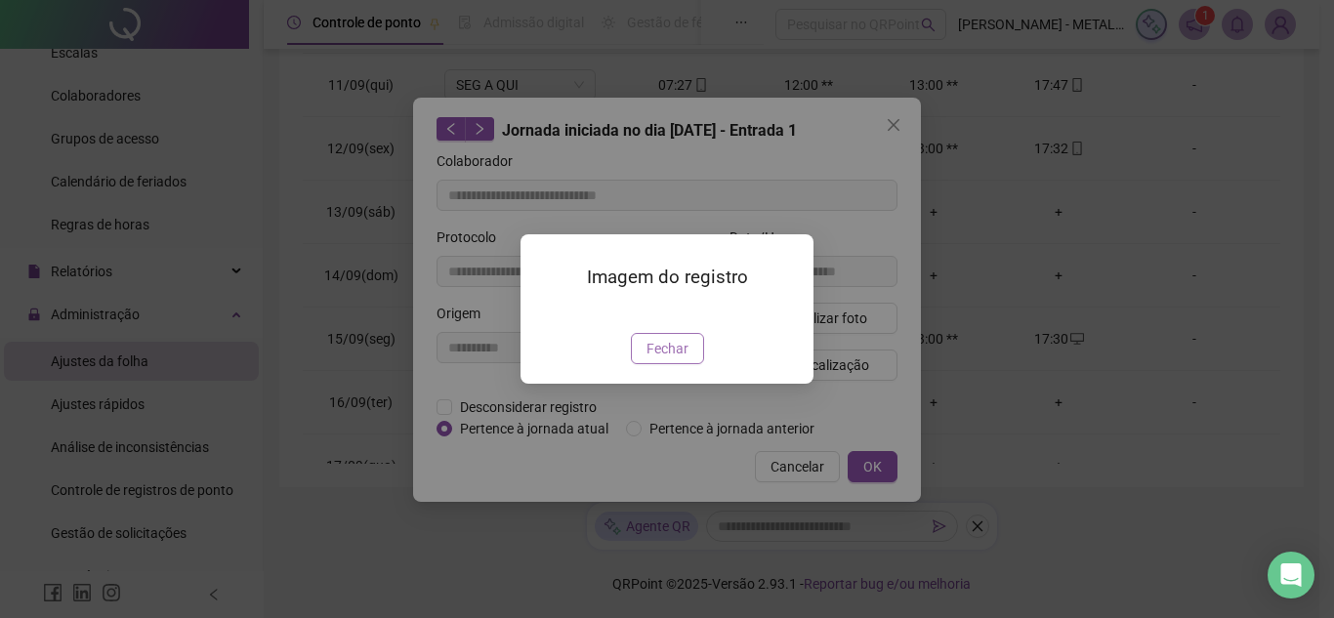
click at [687, 364] on button "Fechar" at bounding box center [667, 348] width 73 height 31
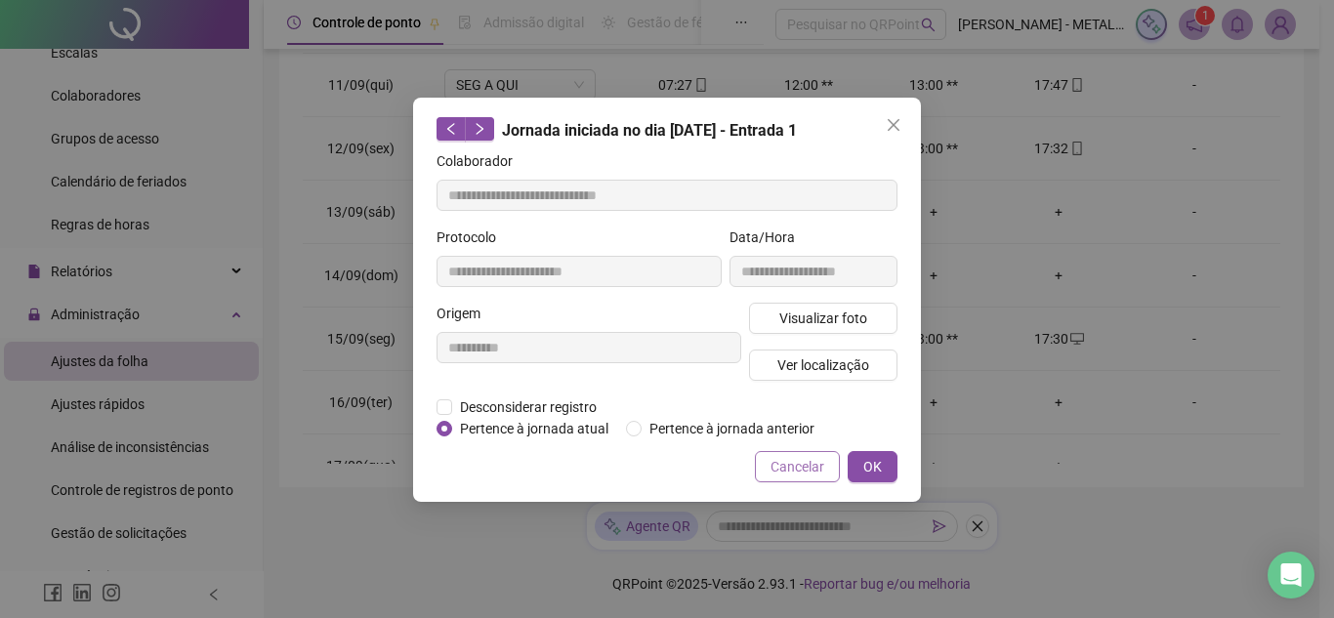
click at [792, 460] on span "Cancelar" at bounding box center [797, 466] width 54 height 21
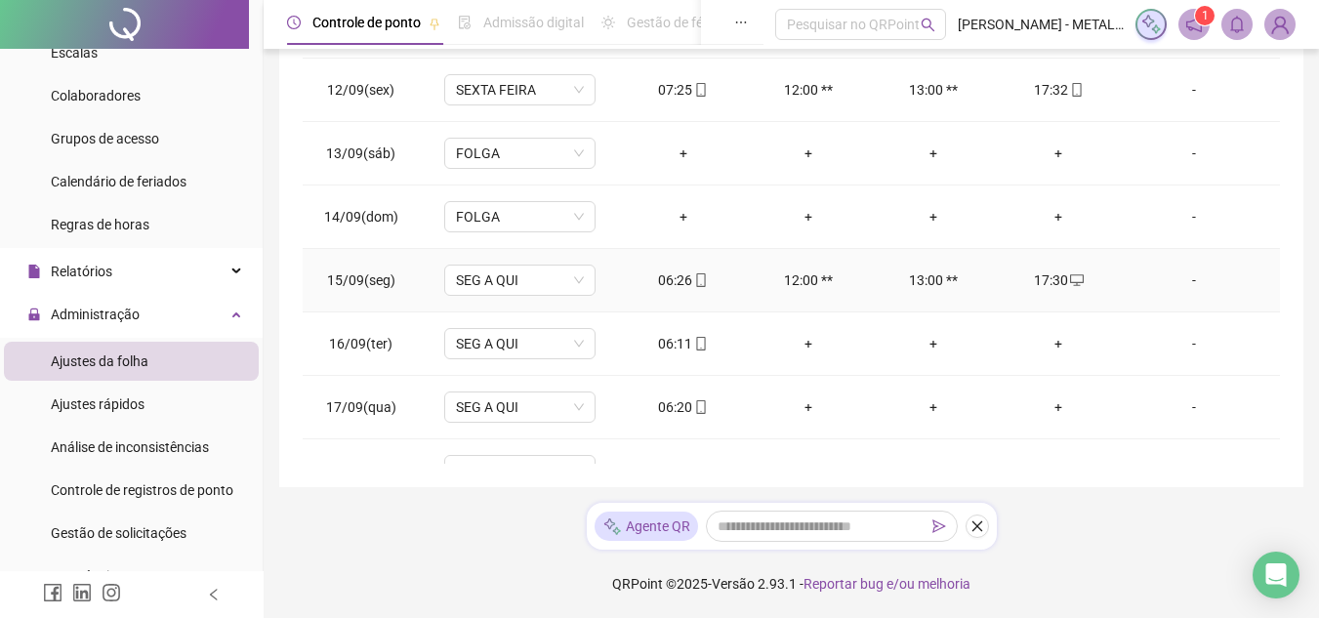
scroll to position [725, 0]
